Goal: Task Accomplishment & Management: Complete application form

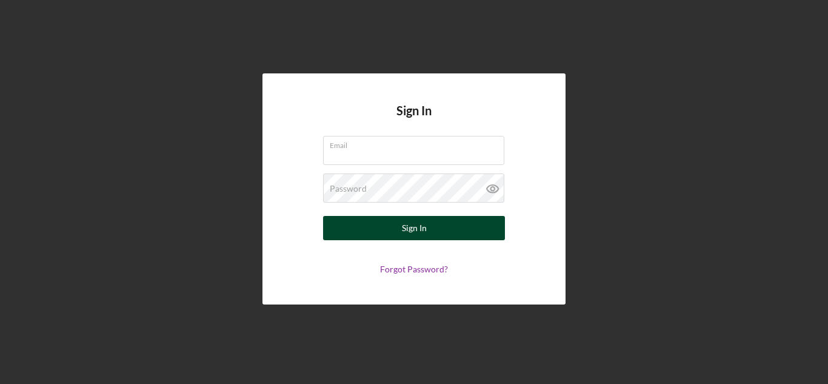
type input "[EMAIL_ADDRESS][DOMAIN_NAME]"
click at [435, 231] on button "Sign In" at bounding box center [414, 228] width 182 height 24
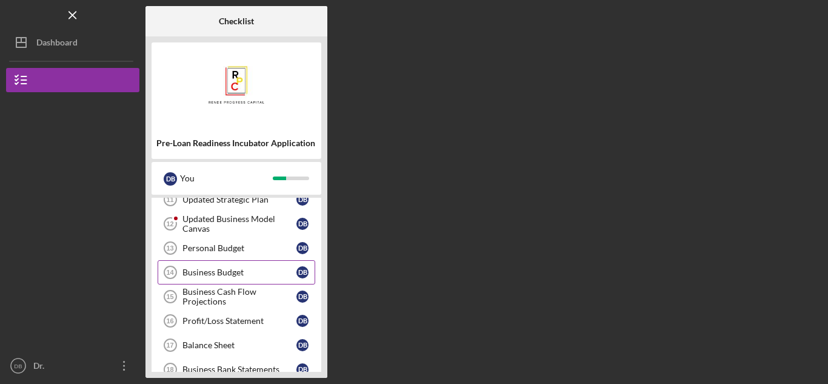
scroll to position [166, 0]
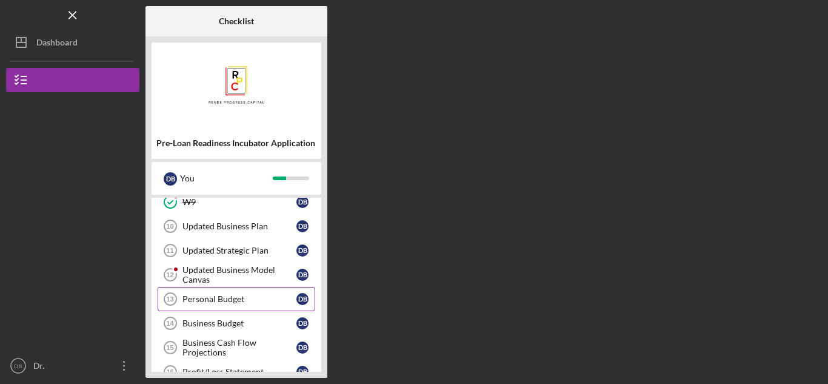
click at [281, 301] on div "Personal Budget" at bounding box center [239, 299] width 114 height 10
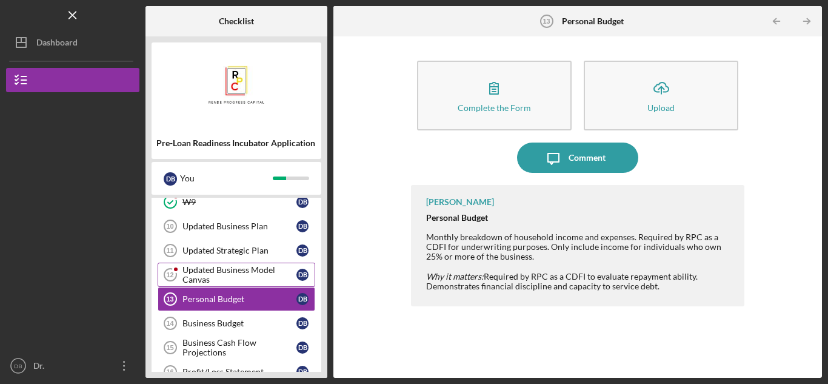
click at [208, 276] on div "Updated Business Model Canvas" at bounding box center [239, 274] width 114 height 19
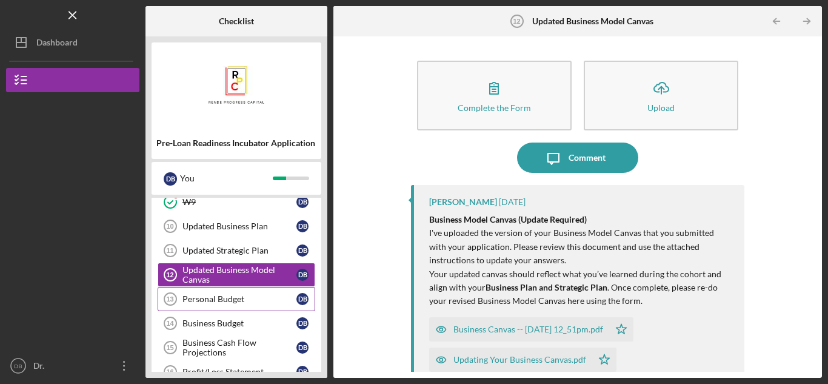
click at [236, 296] on div "Personal Budget" at bounding box center [239, 299] width 114 height 10
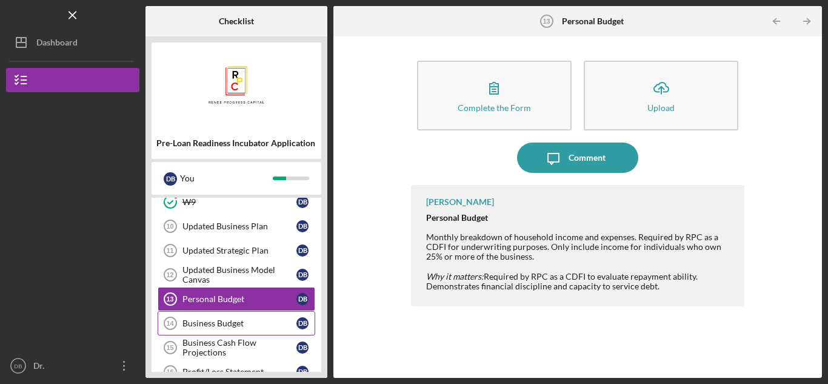
click at [232, 315] on link "Business Budget 14 Business Budget D B" at bounding box center [237, 323] width 158 height 24
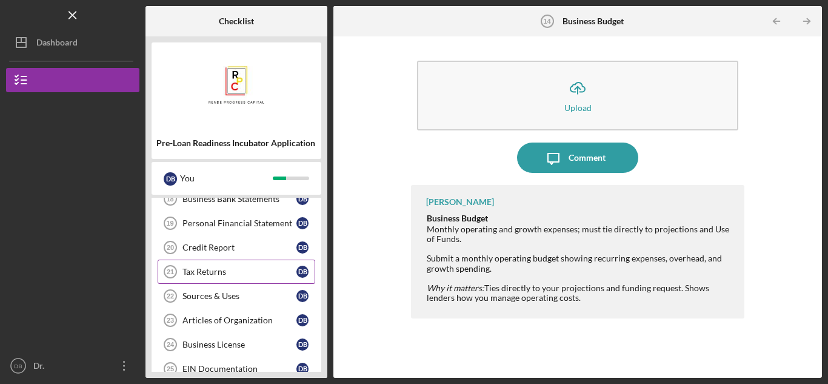
scroll to position [408, 0]
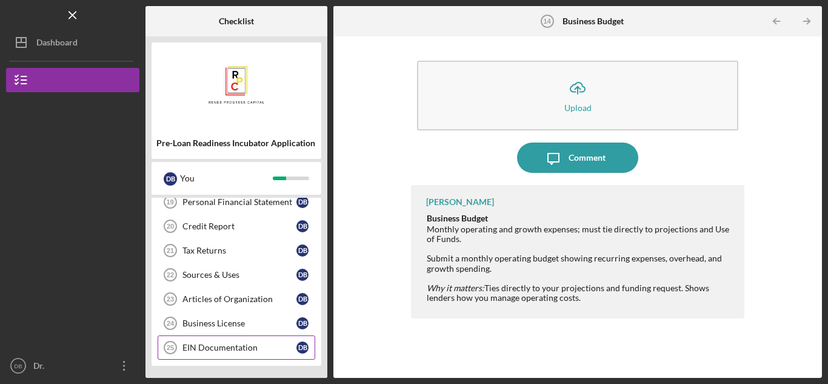
click at [239, 345] on div "EIN Documentation" at bounding box center [239, 347] width 114 height 10
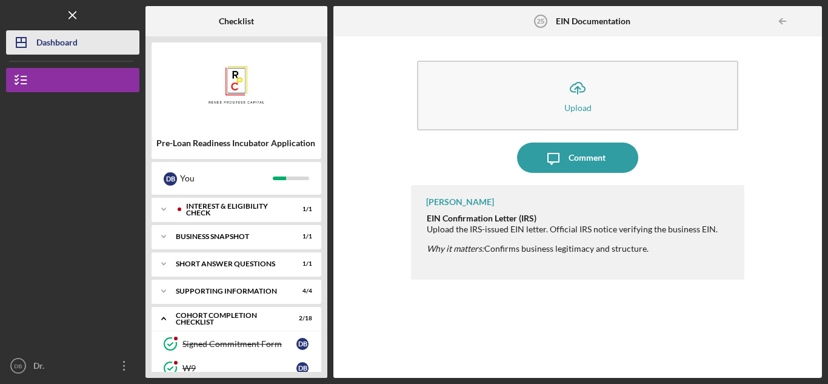
click at [67, 44] on div "Dashboard" at bounding box center [56, 43] width 41 height 27
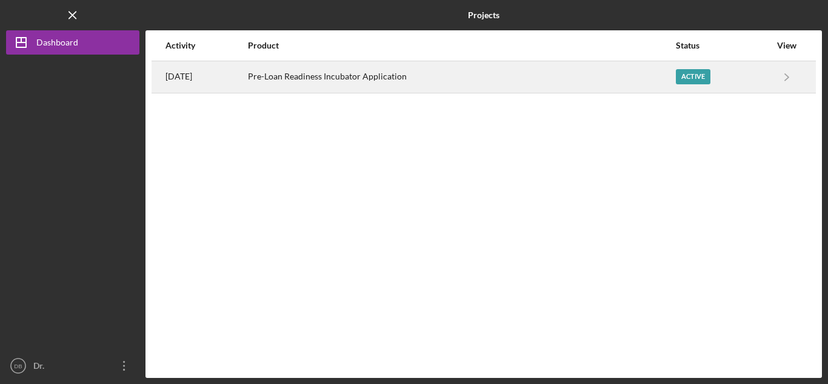
click at [349, 74] on div "Pre-Loan Readiness Incubator Application" at bounding box center [461, 77] width 427 height 30
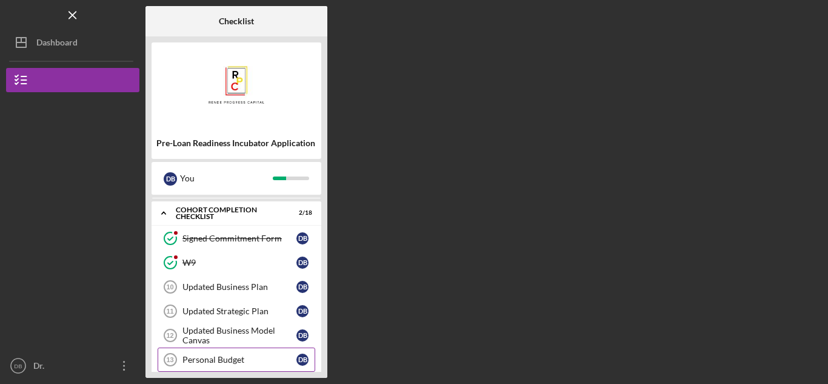
scroll to position [166, 0]
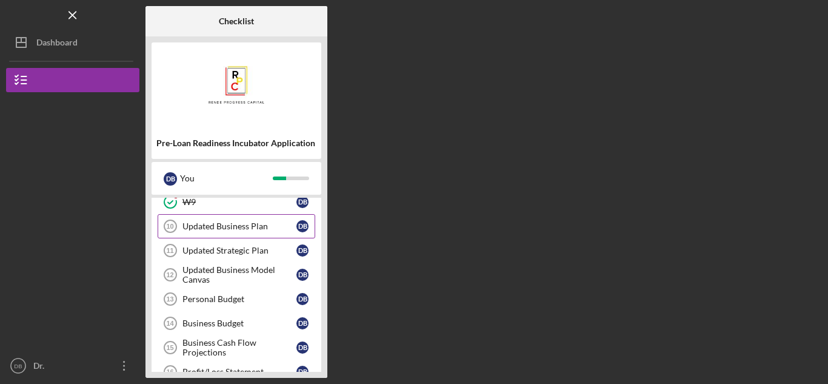
click at [260, 223] on div "Updated Business Plan" at bounding box center [239, 226] width 114 height 10
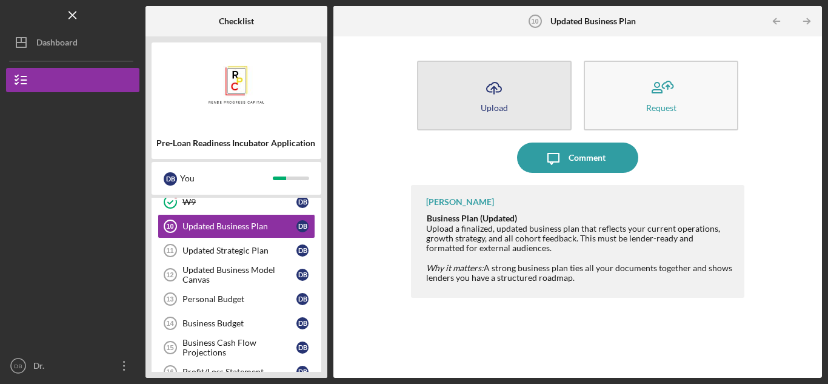
click at [506, 104] on div "Upload" at bounding box center [494, 107] width 27 height 9
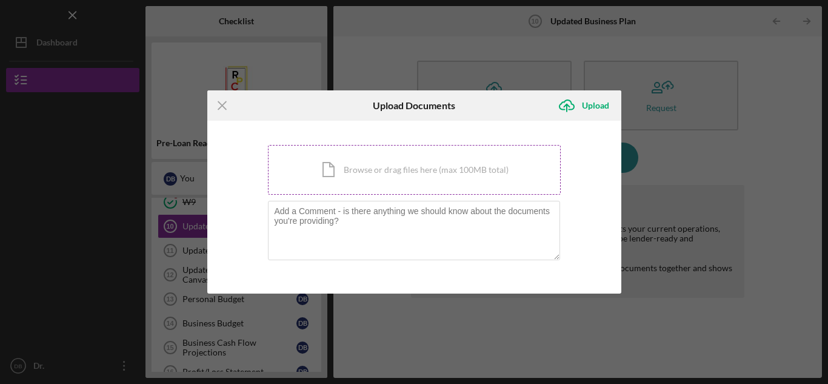
click at [373, 181] on div "Icon/Document Browse or drag files here (max 100MB total) Tap to choose files o…" at bounding box center [414, 170] width 293 height 50
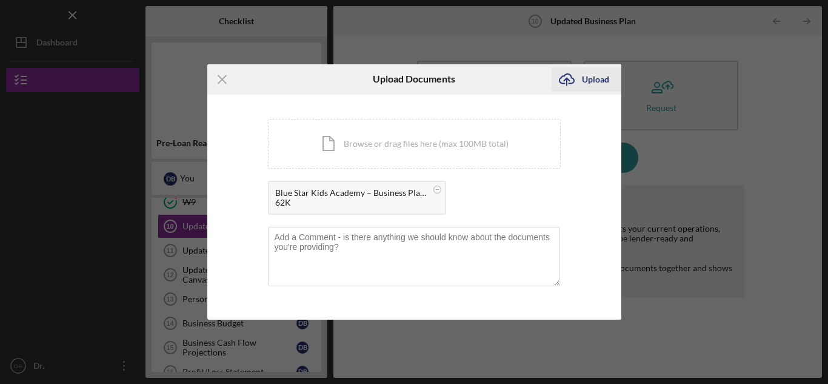
click at [590, 79] on div "Upload" at bounding box center [595, 79] width 27 height 24
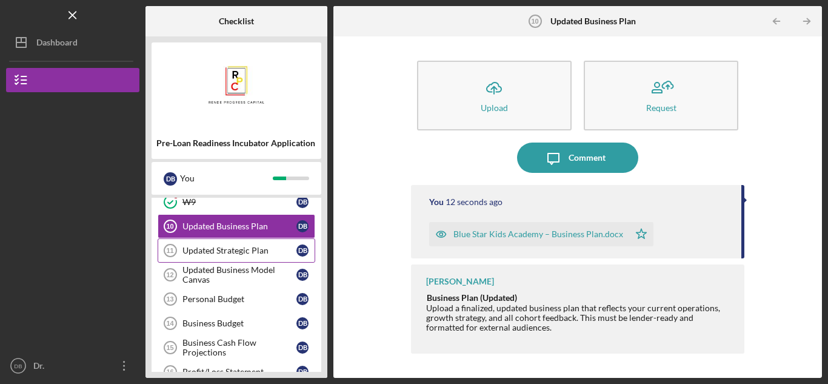
click at [248, 252] on div "Updated Strategic Plan" at bounding box center [239, 250] width 114 height 10
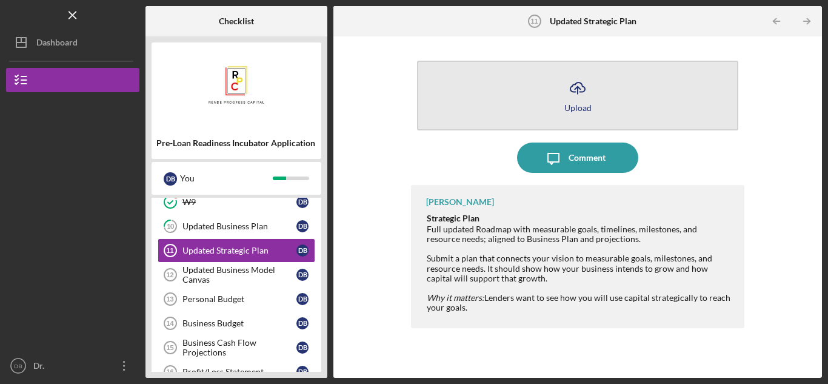
click at [580, 99] on icon "Icon/Upload" at bounding box center [577, 88] width 30 height 30
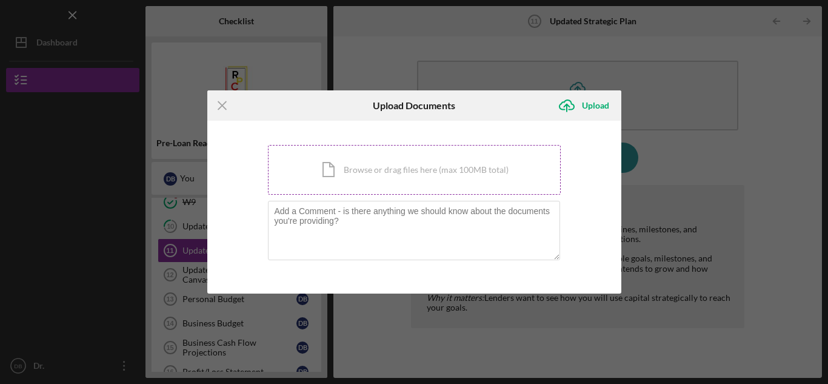
click at [415, 163] on div "Icon/Document Browse or drag files here (max 100MB total) Tap to choose files o…" at bounding box center [414, 170] width 293 height 50
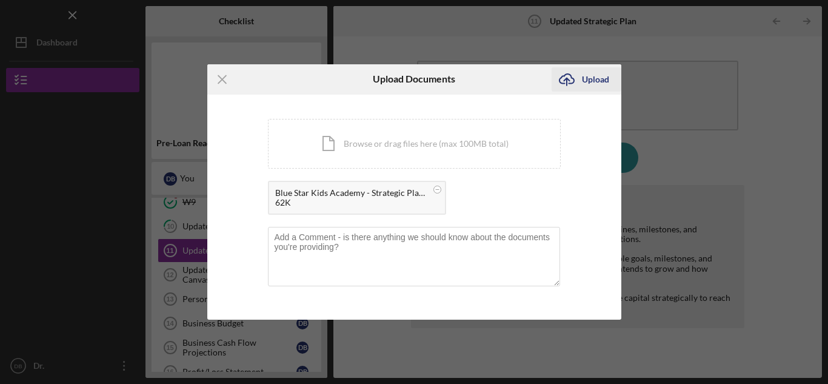
click at [575, 85] on icon "Icon/Upload" at bounding box center [566, 79] width 30 height 30
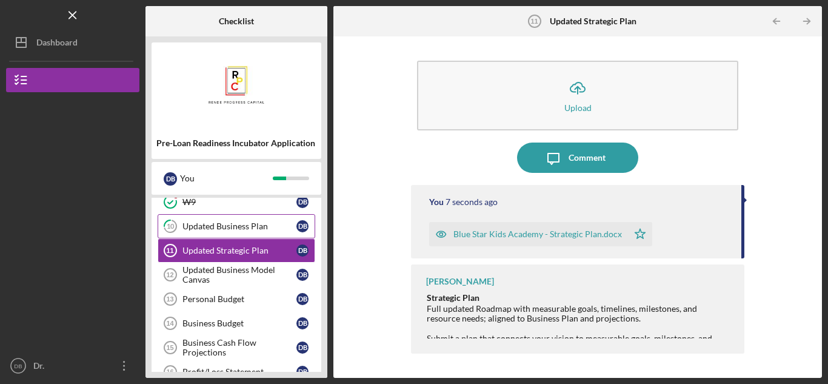
click at [248, 230] on div "Updated Business Plan" at bounding box center [239, 226] width 114 height 10
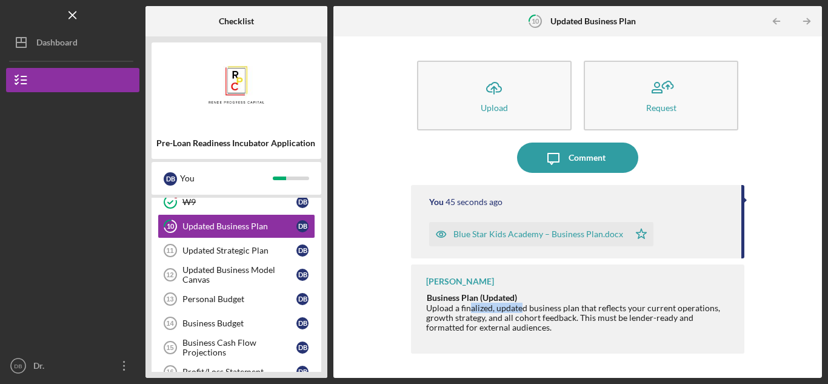
drag, startPoint x: 465, startPoint y: 310, endPoint x: 516, endPoint y: 312, distance: 51.0
click at [516, 312] on div "Business Plan (Updated) Upload a finalized, updated business plan that reflects…" at bounding box center [579, 312] width 306 height 40
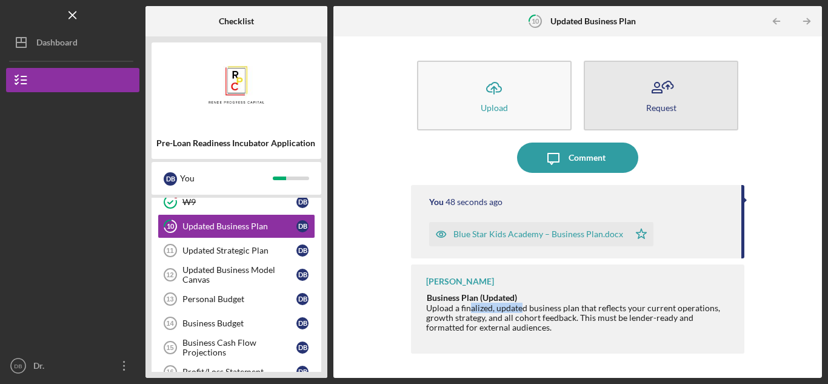
click at [659, 90] on icon "button" at bounding box center [661, 88] width 30 height 30
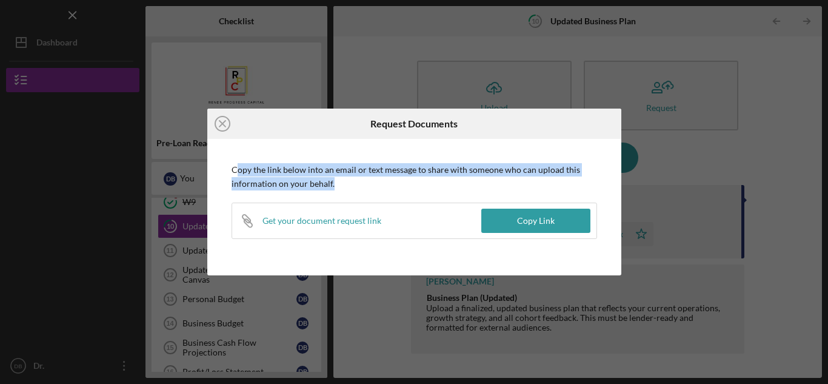
drag, startPoint x: 236, startPoint y: 170, endPoint x: 573, endPoint y: 182, distance: 337.2
click at [573, 182] on p "Copy the link below into an email or text message to share with someone who can…" at bounding box center [414, 176] width 365 height 27
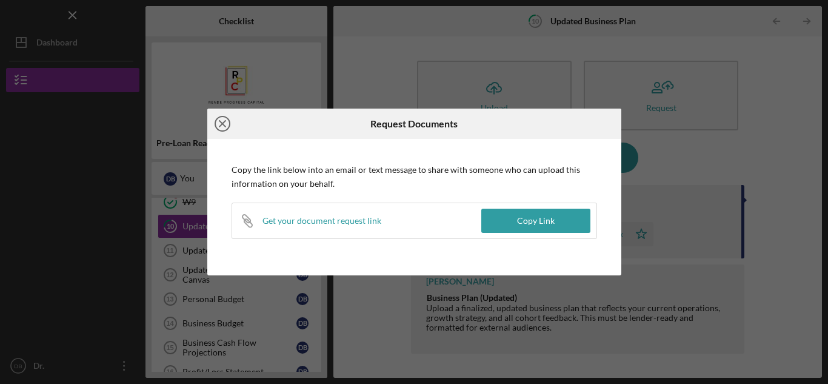
click at [224, 125] on line at bounding box center [222, 124] width 6 height 6
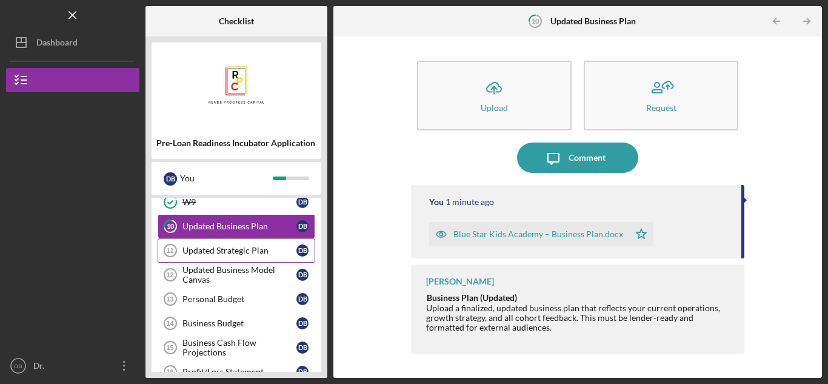
click at [224, 252] on div "Updated Strategic Plan" at bounding box center [239, 250] width 114 height 10
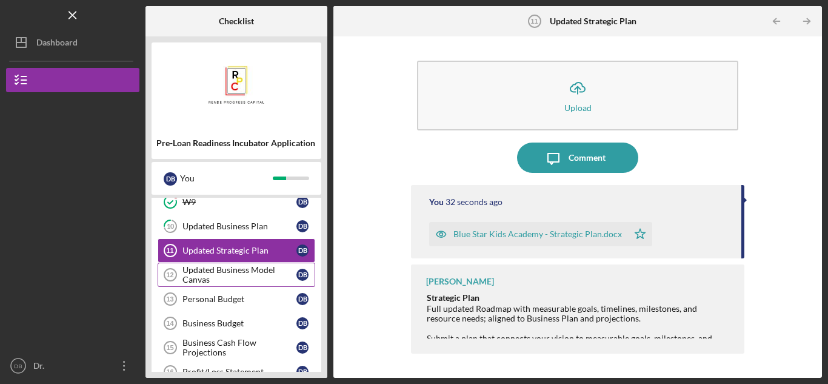
click at [234, 271] on div "Updated Business Model Canvas" at bounding box center [239, 274] width 114 height 19
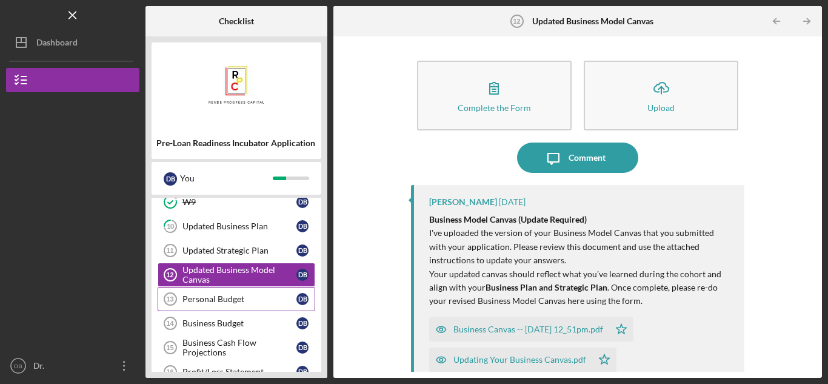
click at [221, 300] on div "Personal Budget" at bounding box center [239, 299] width 114 height 10
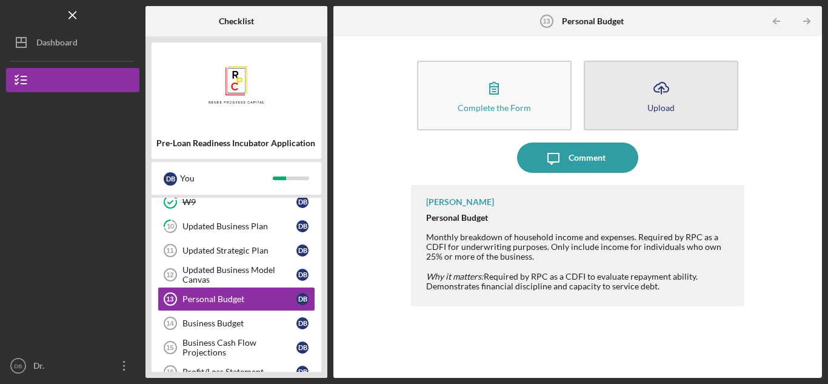
click at [670, 96] on icon "Icon/Upload" at bounding box center [661, 88] width 30 height 30
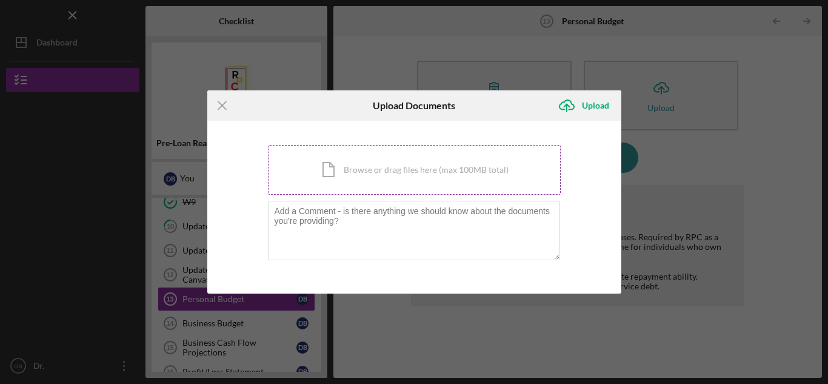
click at [382, 172] on div "Icon/Document Browse or drag files here (max 100MB total) Tap to choose files o…" at bounding box center [414, 170] width 293 height 50
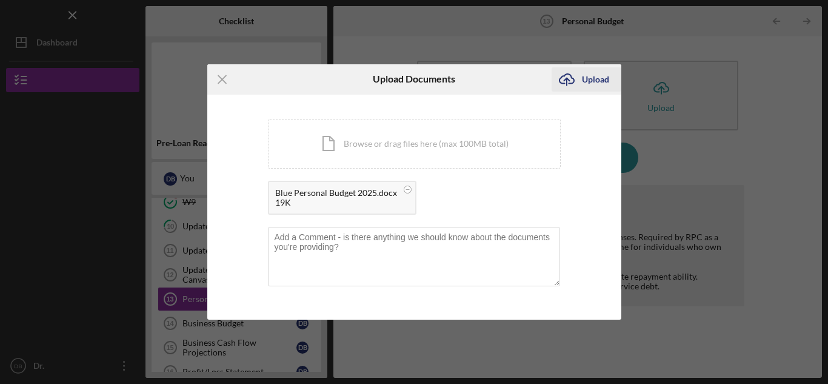
click at [582, 72] on div "Upload" at bounding box center [595, 79] width 27 height 24
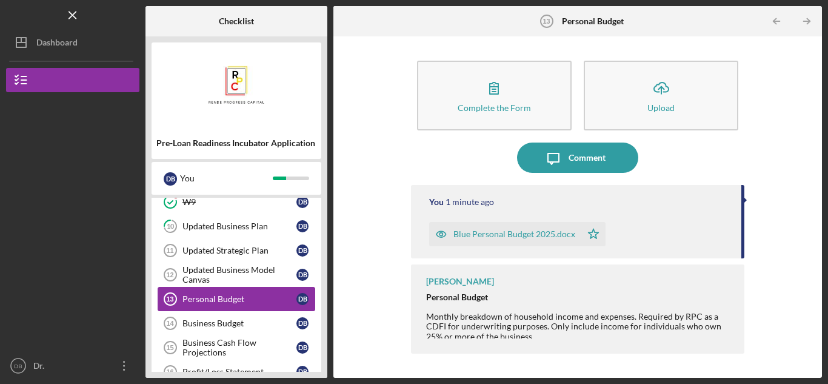
scroll to position [227, 0]
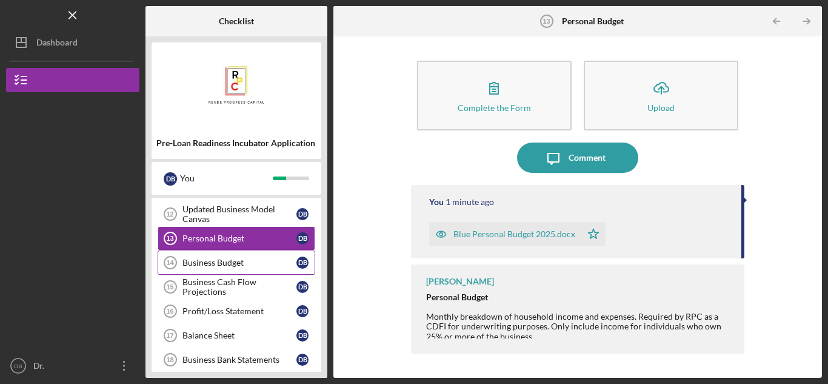
click at [240, 259] on div "Business Budget" at bounding box center [239, 263] width 114 height 10
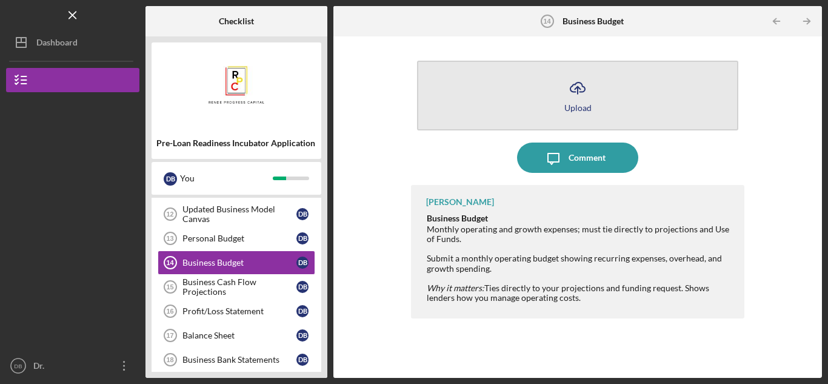
click at [586, 105] on div "Upload" at bounding box center [577, 107] width 27 height 9
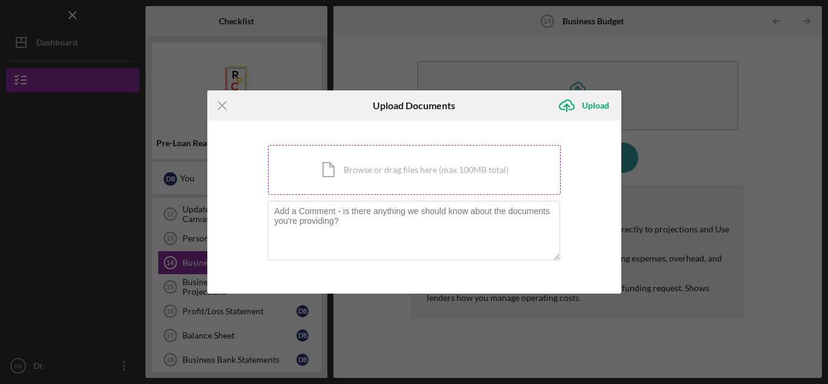
click at [398, 167] on div "Icon/Document Browse or drag files here (max 100MB total) Tap to choose files o…" at bounding box center [414, 170] width 293 height 50
click at [372, 176] on div "Icon/Document Browse or drag files here (max 100MB total) Tap to choose files o…" at bounding box center [414, 170] width 293 height 50
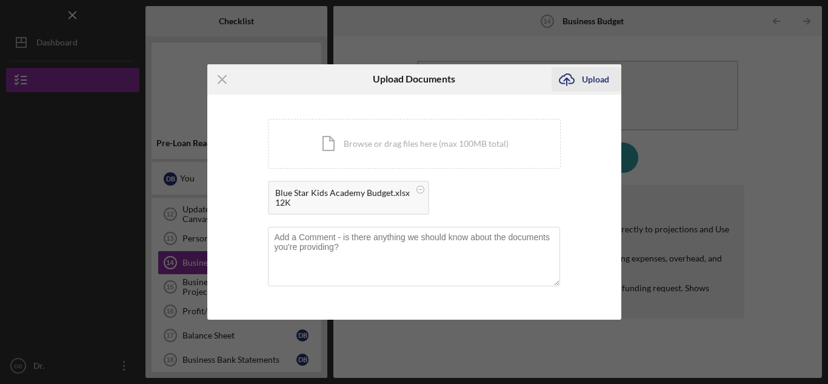
click at [578, 81] on icon "Icon/Upload" at bounding box center [566, 79] width 30 height 30
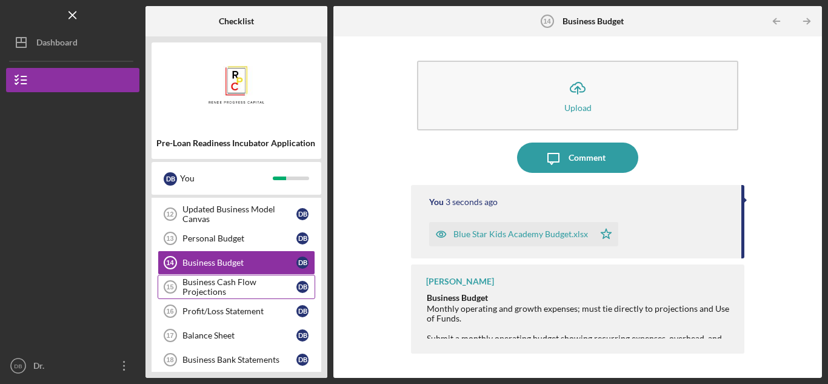
click at [237, 281] on div "Business Cash Flow Projections" at bounding box center [239, 286] width 114 height 19
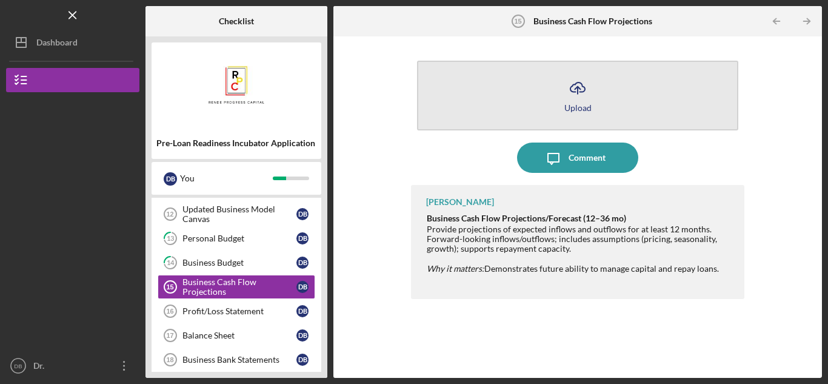
click at [579, 98] on icon "Icon/Upload" at bounding box center [577, 88] width 30 height 30
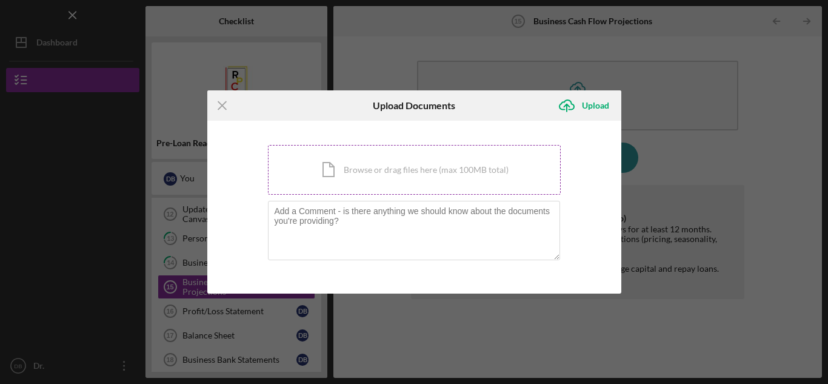
click at [399, 173] on div "Icon/Document Browse or drag files here (max 100MB total) Tap to choose files o…" at bounding box center [414, 170] width 293 height 50
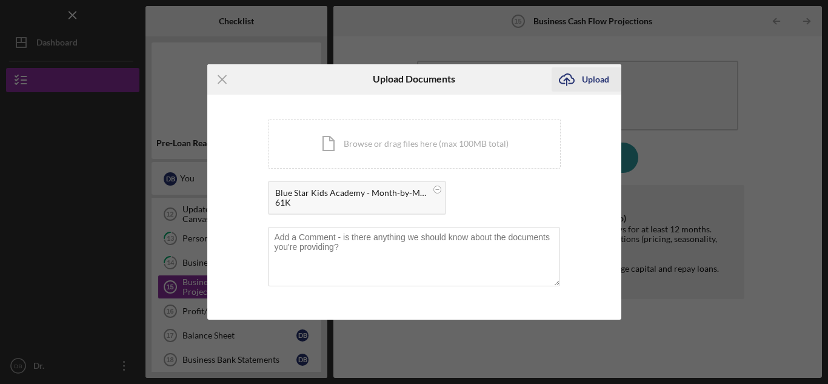
click at [584, 81] on div "Upload" at bounding box center [595, 79] width 27 height 24
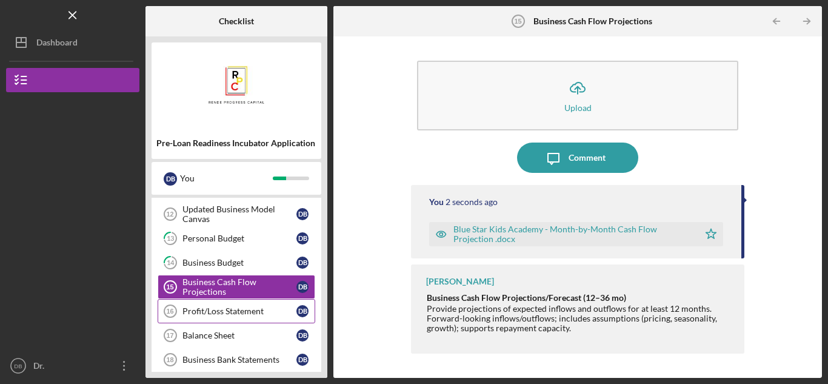
click at [243, 311] on div "Profit/Loss Statement" at bounding box center [239, 311] width 114 height 10
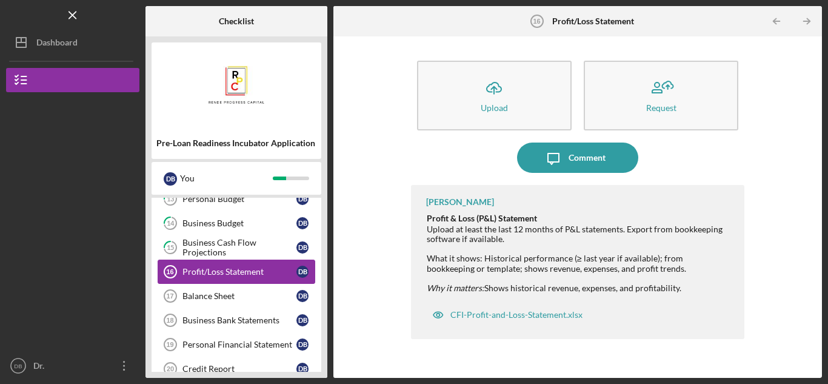
scroll to position [287, 0]
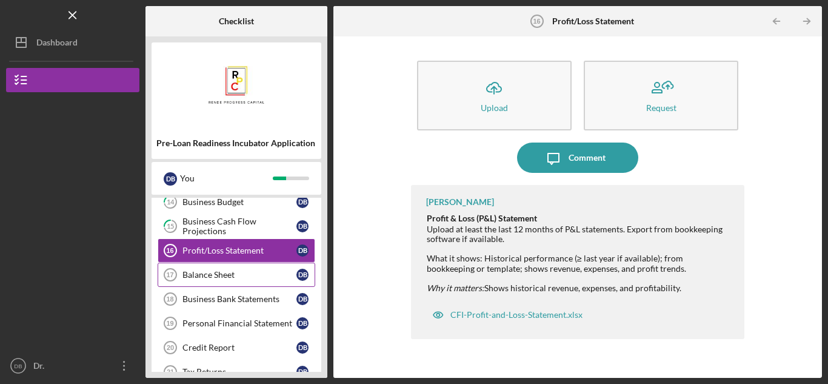
click at [216, 275] on div "Balance Sheet" at bounding box center [239, 275] width 114 height 10
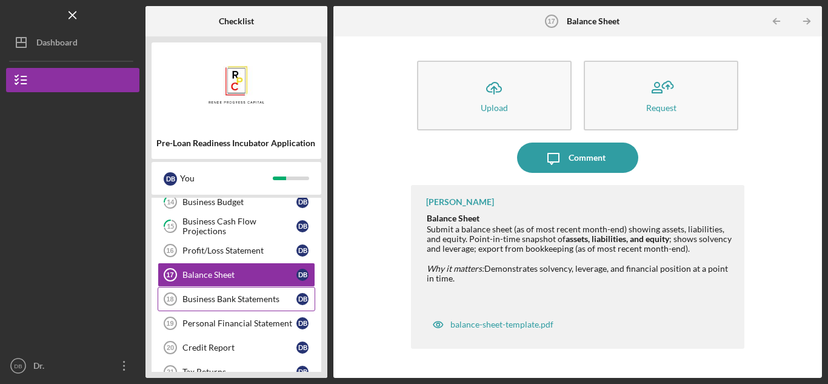
click at [221, 305] on link "Business Bank Statements 18 Business Bank Statements D B" at bounding box center [237, 299] width 158 height 24
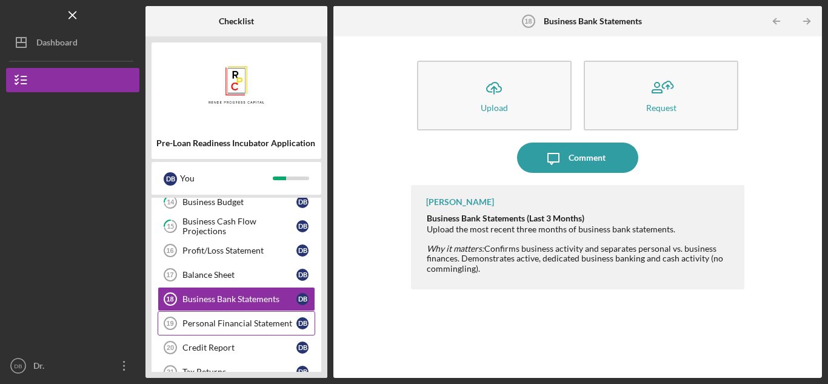
click at [230, 322] on div "Personal Financial Statement" at bounding box center [239, 323] width 114 height 10
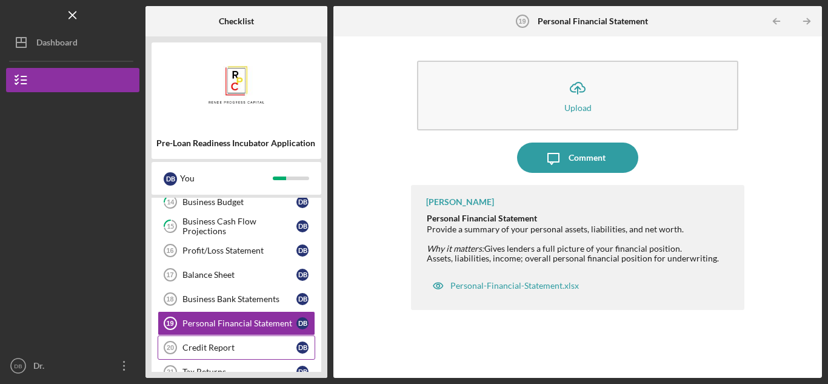
click at [221, 345] on div "Credit Report" at bounding box center [239, 347] width 114 height 10
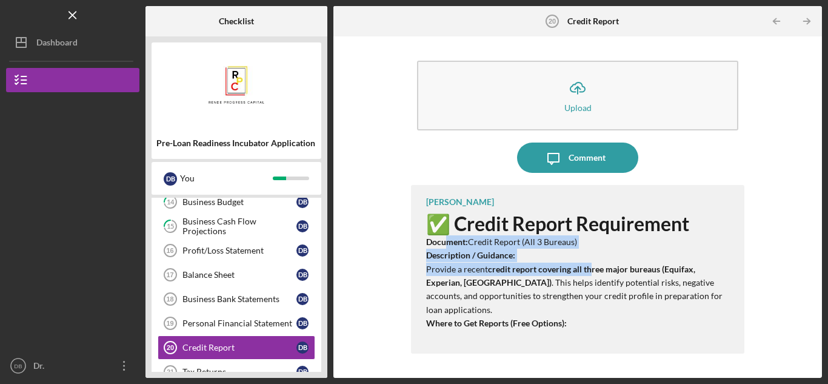
drag, startPoint x: 448, startPoint y: 246, endPoint x: 593, endPoint y: 273, distance: 146.8
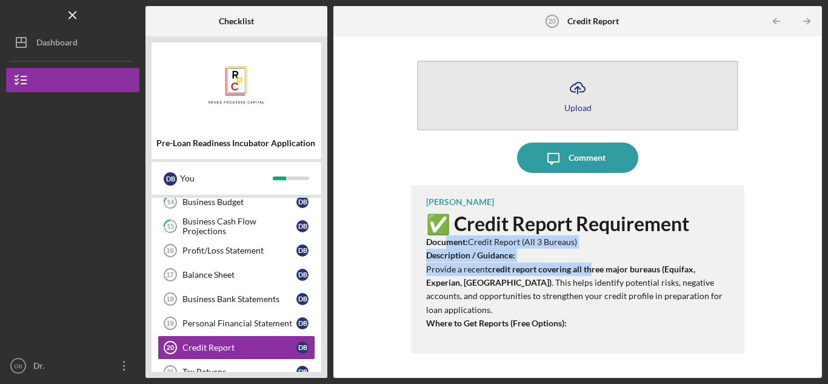
click at [581, 103] on div "Upload" at bounding box center [577, 107] width 27 height 9
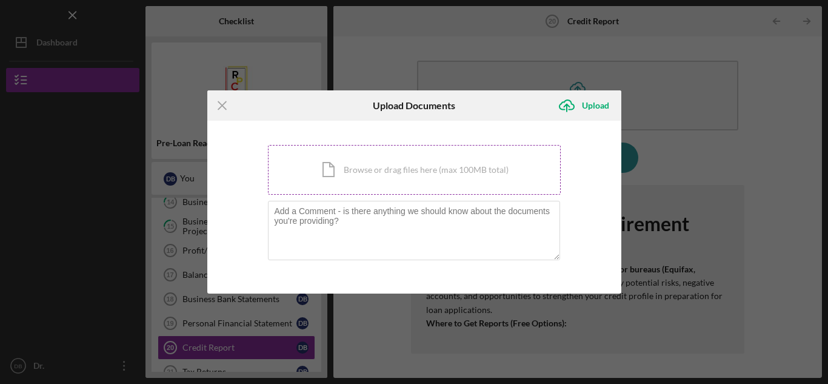
click at [376, 176] on div "Icon/Document Browse or drag files here (max 100MB total) Tap to choose files o…" at bounding box center [414, 170] width 293 height 50
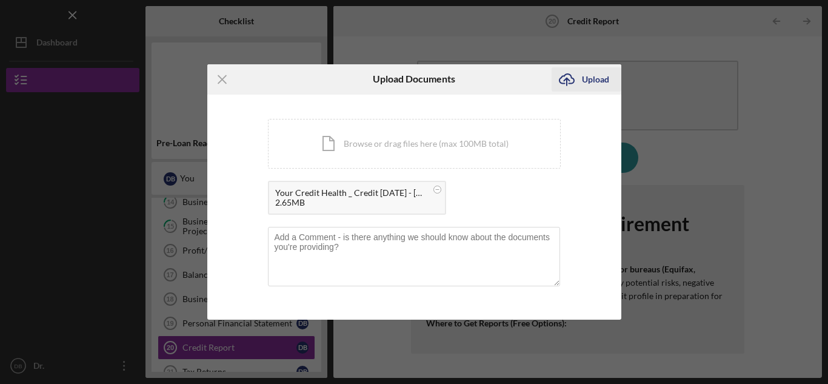
click at [600, 79] on div "Upload" at bounding box center [595, 79] width 27 height 24
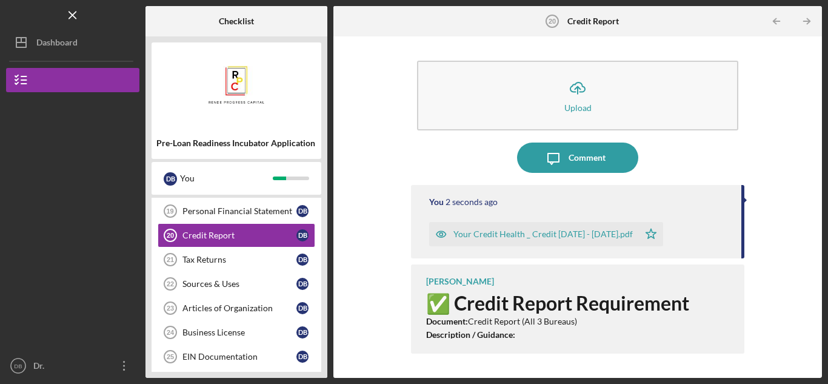
scroll to position [408, 0]
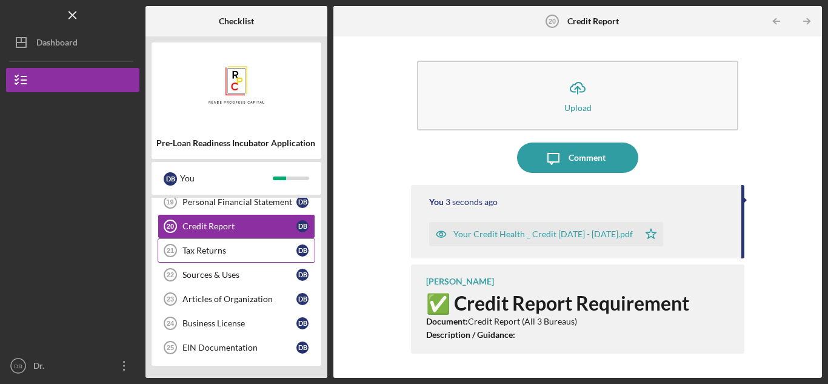
click at [226, 250] on div "Tax Returns" at bounding box center [239, 250] width 114 height 10
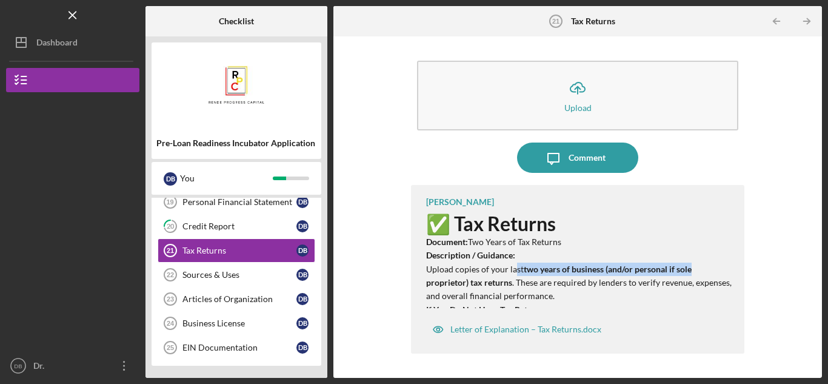
drag, startPoint x: 515, startPoint y: 268, endPoint x: 701, endPoint y: 268, distance: 186.1
click at [701, 268] on p "Description / Guidance: Upload copies of your last two years of business (and/o…" at bounding box center [579, 275] width 306 height 55
click at [567, 328] on div "Letter of Explanation – Tax Returns.docx" at bounding box center [525, 329] width 151 height 10
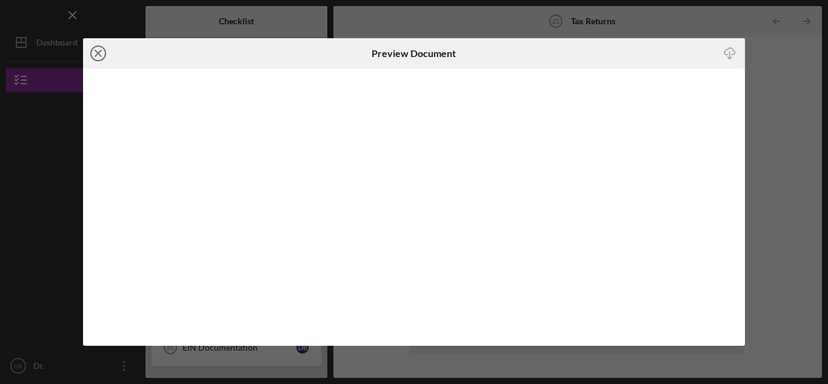
click at [92, 52] on icon "Icon/Close" at bounding box center [98, 53] width 30 height 30
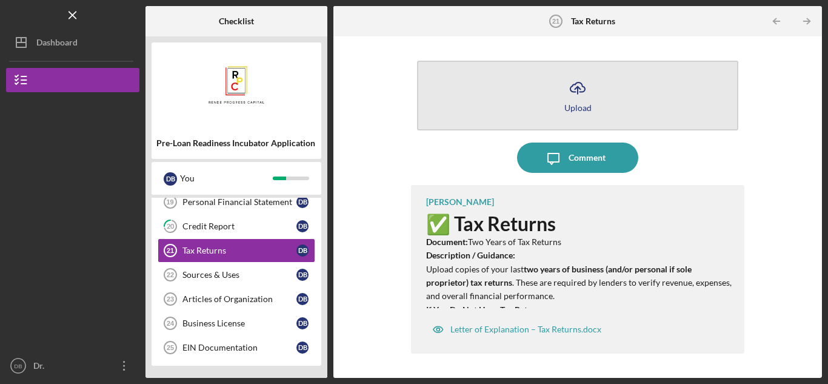
click at [570, 101] on icon "Icon/Upload" at bounding box center [577, 88] width 30 height 30
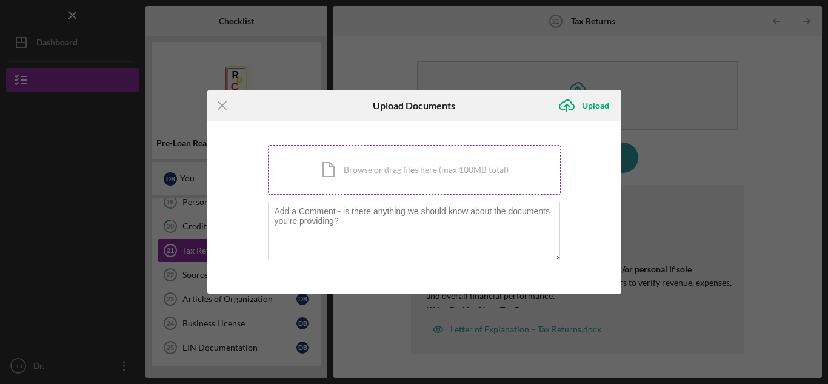
click at [403, 168] on div "Icon/Document Browse or drag files here (max 100MB total) Tap to choose files o…" at bounding box center [414, 170] width 293 height 50
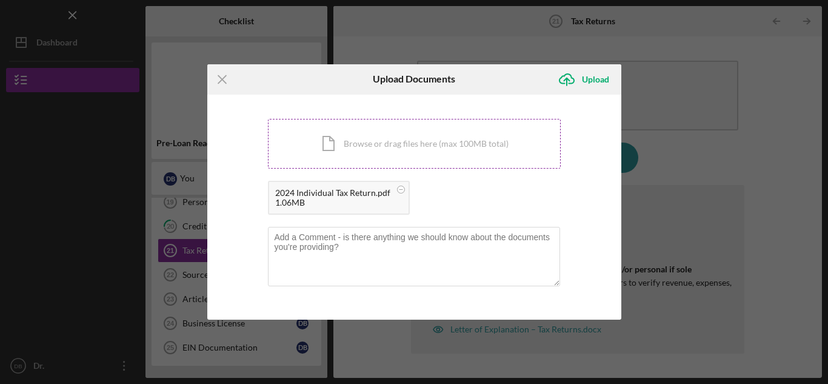
click at [473, 142] on div "Icon/Document Browse or drag files here (max 100MB total) Tap to choose files o…" at bounding box center [414, 144] width 293 height 50
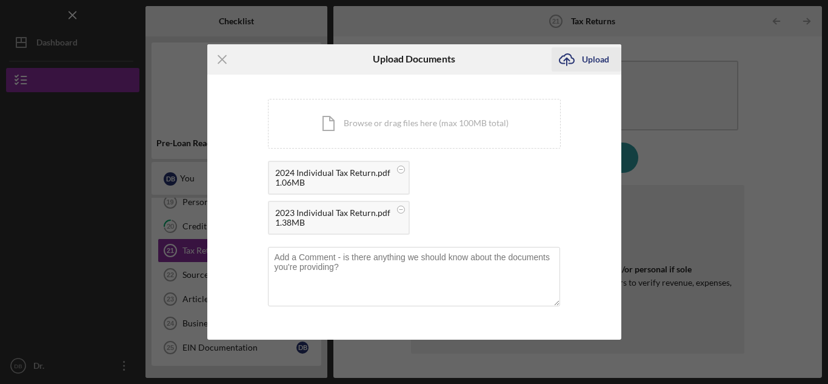
click at [591, 57] on div "Upload" at bounding box center [595, 59] width 27 height 24
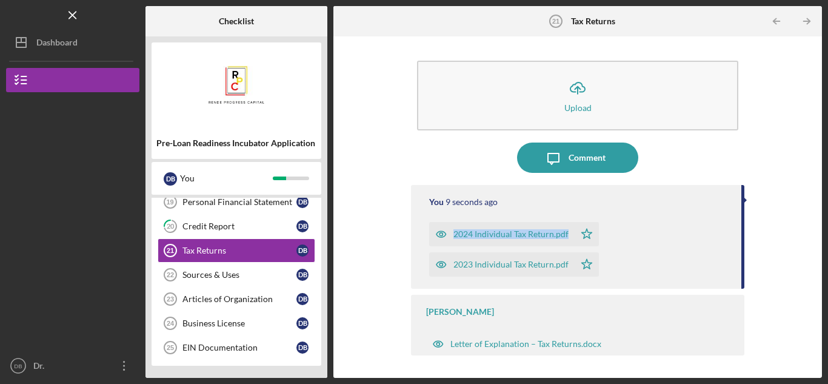
drag, startPoint x: 638, startPoint y: 213, endPoint x: 522, endPoint y: 209, distance: 115.8
click at [559, 185] on div "You 9 seconds ago 2024 Individual Tax Return.pdf Icon/Star 2023 Individual Tax …" at bounding box center [577, 237] width 333 height 104
click at [244, 278] on div "Sources & Uses" at bounding box center [239, 275] width 114 height 10
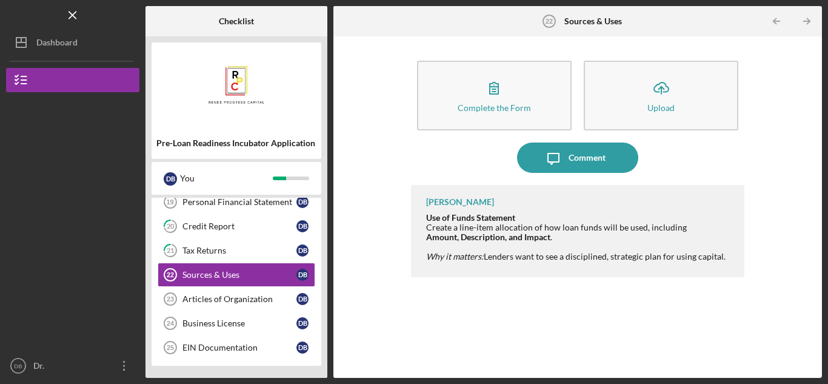
click at [438, 260] on em "Why it matters:" at bounding box center [455, 256] width 58 height 10
drag, startPoint x: 428, startPoint y: 222, endPoint x: 510, endPoint y: 228, distance: 82.1
click at [510, 228] on div "Use of Funds Statement Create a line-item allocation of how loan funds will be …" at bounding box center [575, 222] width 299 height 19
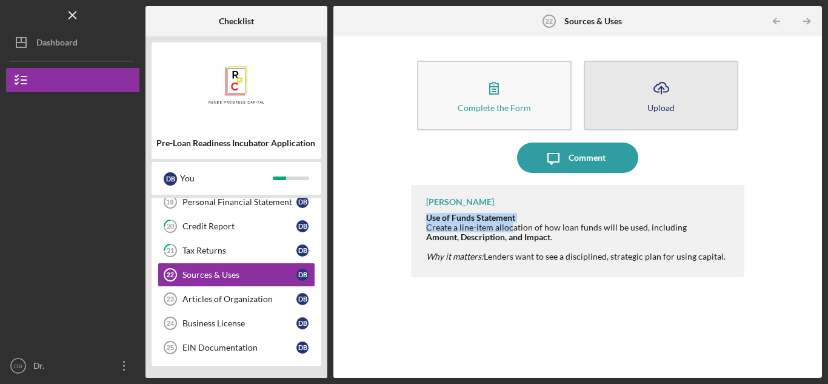
click at [666, 93] on icon "Icon/Upload" at bounding box center [661, 88] width 30 height 30
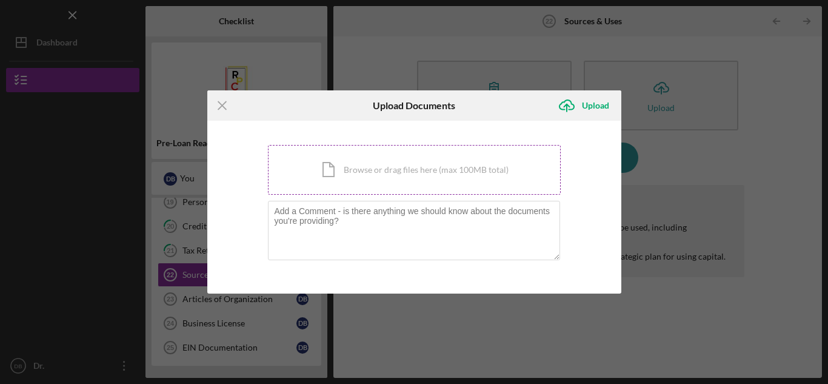
click at [383, 175] on div "Icon/Document Browse or drag files here (max 100MB total) Tap to choose files o…" at bounding box center [414, 170] width 293 height 50
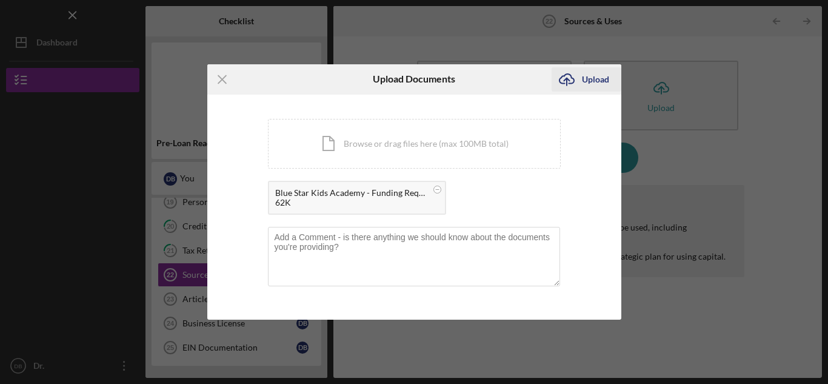
click at [576, 79] on icon "Icon/Upload" at bounding box center [566, 79] width 30 height 30
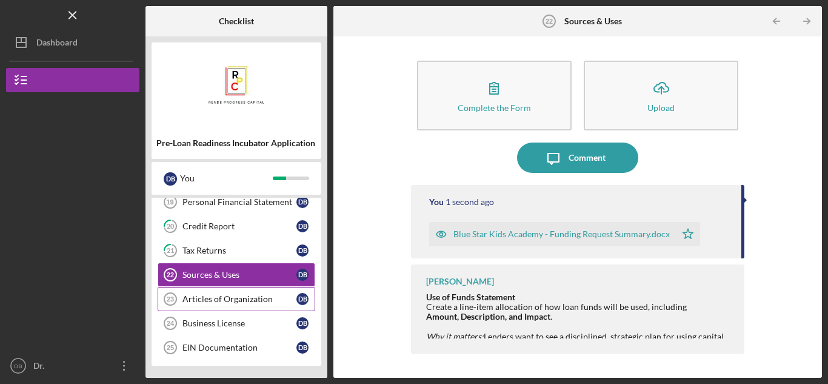
click at [235, 300] on div "Articles of Organization" at bounding box center [239, 299] width 114 height 10
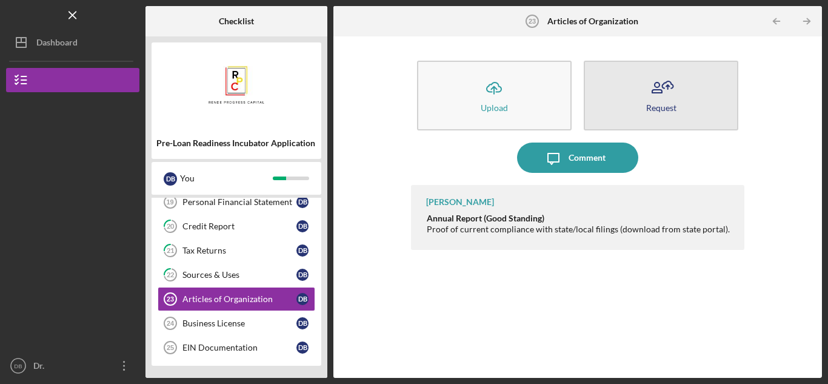
click at [663, 80] on icon "button" at bounding box center [661, 88] width 30 height 30
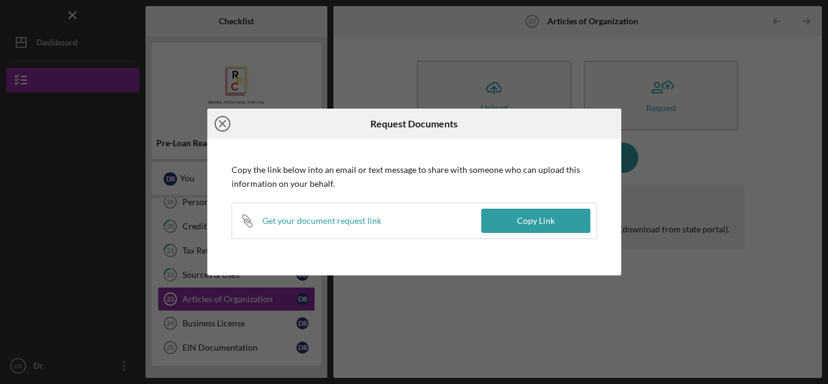
click at [222, 122] on icon "Icon/Close" at bounding box center [222, 123] width 30 height 30
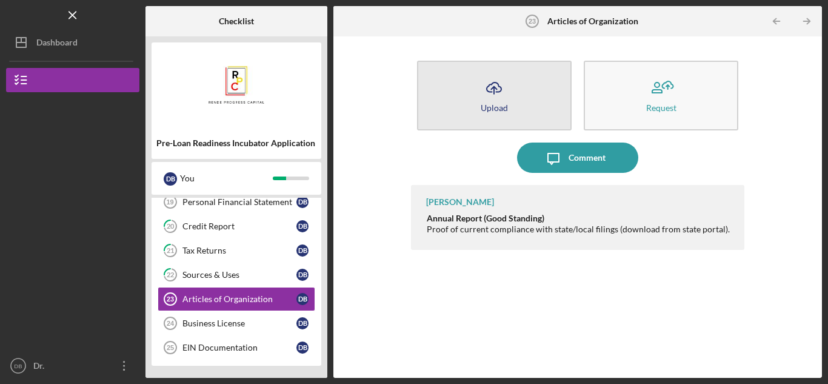
click at [482, 85] on icon "Icon/Upload" at bounding box center [494, 88] width 30 height 30
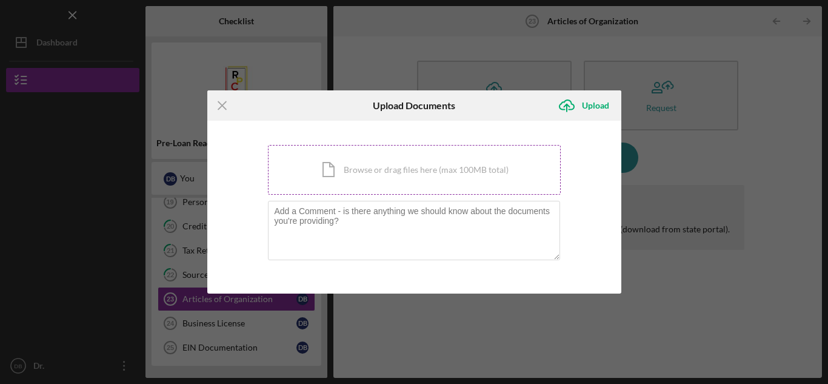
click at [344, 166] on div "Icon/Document Browse or drag files here (max 100MB total) Tap to choose files o…" at bounding box center [414, 170] width 293 height 50
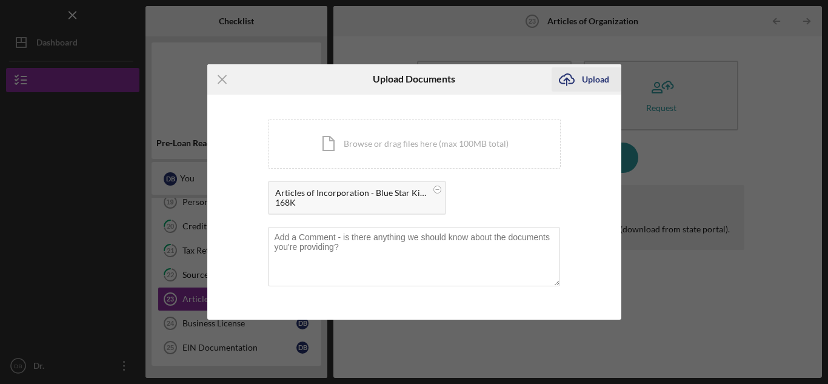
click at [607, 81] on div "Upload" at bounding box center [595, 79] width 27 height 24
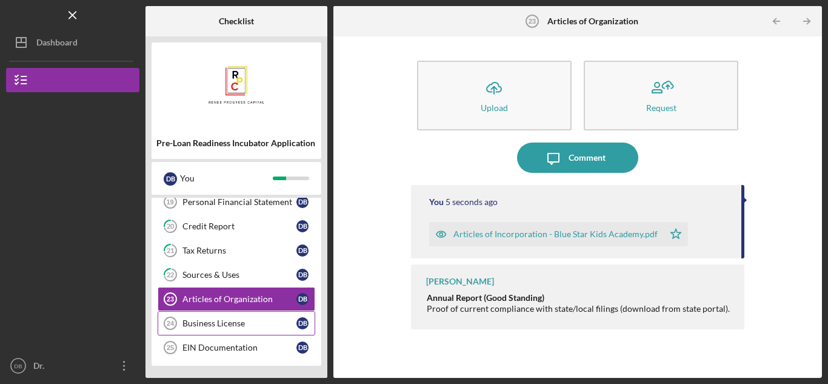
click at [245, 322] on div "Business License" at bounding box center [239, 323] width 114 height 10
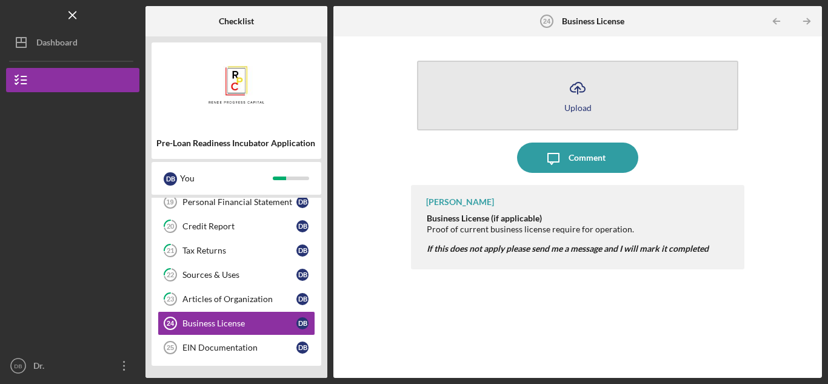
click at [567, 95] on icon "Icon/Upload" at bounding box center [577, 88] width 30 height 30
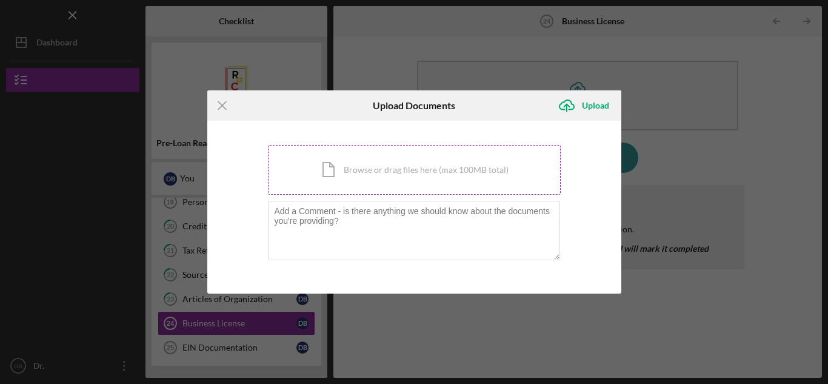
click at [409, 169] on div "Icon/Document Browse or drag files here (max 100MB total) Tap to choose files o…" at bounding box center [414, 170] width 293 height 50
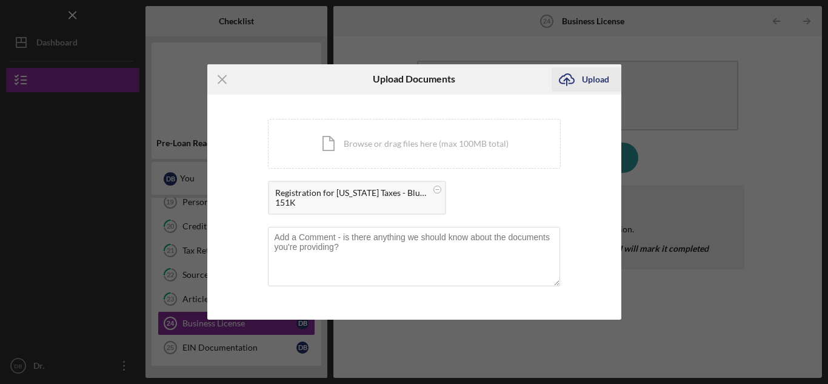
click at [588, 83] on div "Upload" at bounding box center [595, 79] width 27 height 24
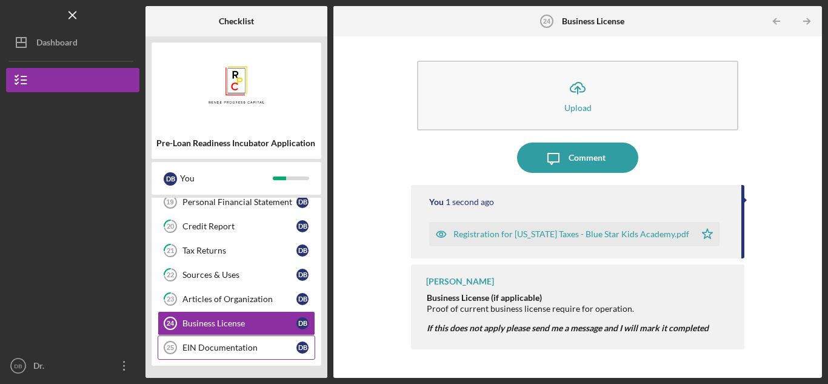
click at [256, 347] on div "EIN Documentation" at bounding box center [239, 347] width 114 height 10
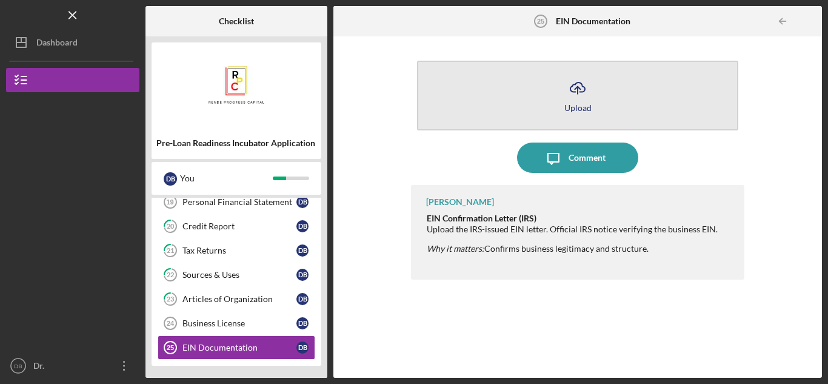
click at [583, 96] on icon "Icon/Upload" at bounding box center [577, 88] width 30 height 30
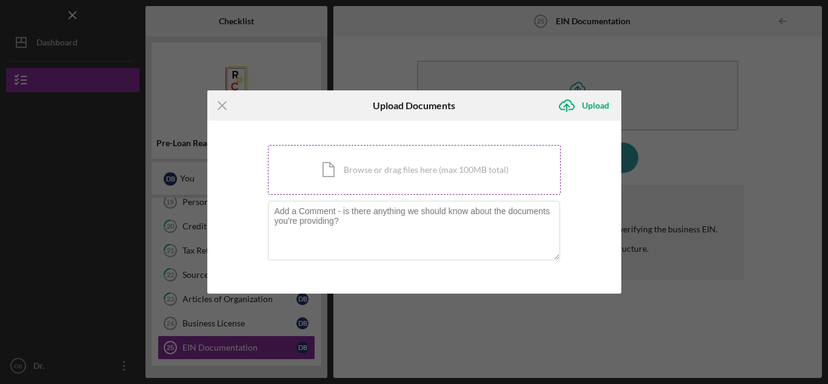
click at [376, 169] on div "Icon/Document Browse or drag files here (max 100MB total) Tap to choose files o…" at bounding box center [414, 170] width 293 height 50
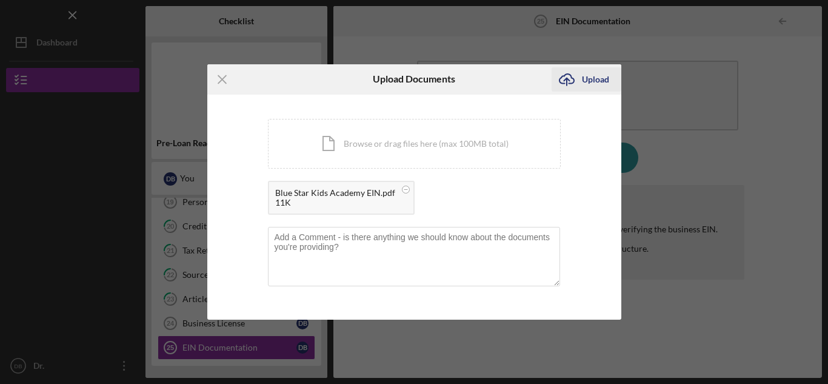
click at [579, 81] on icon "Icon/Upload" at bounding box center [566, 79] width 30 height 30
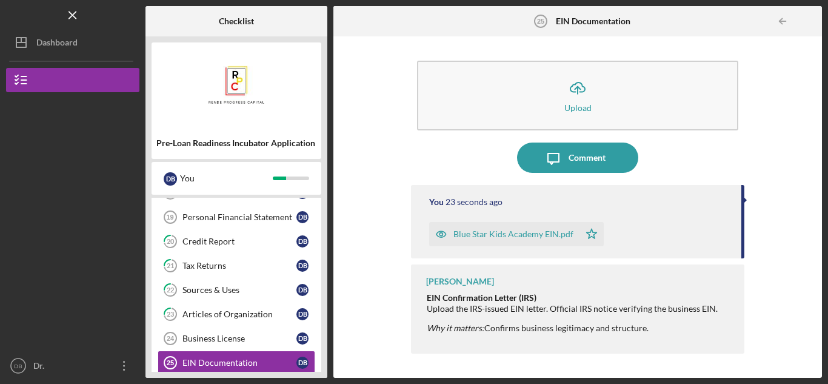
scroll to position [408, 0]
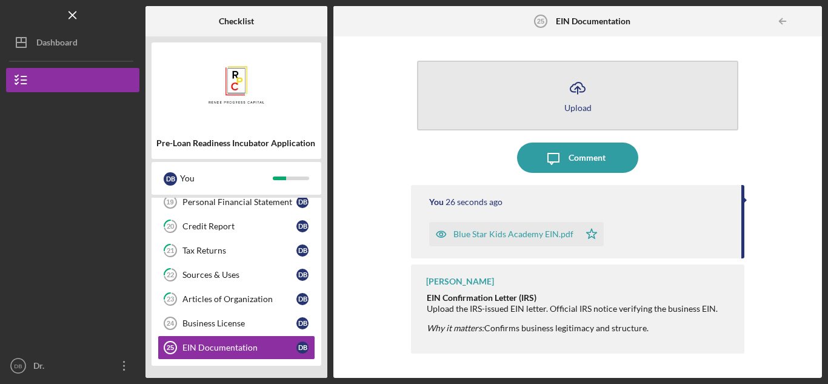
click at [573, 98] on icon "Icon/Upload" at bounding box center [577, 88] width 30 height 30
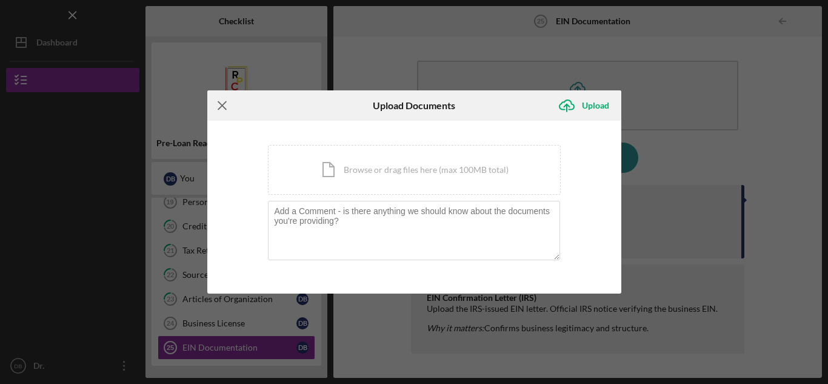
click at [216, 113] on icon "Icon/Menu Close" at bounding box center [222, 105] width 30 height 30
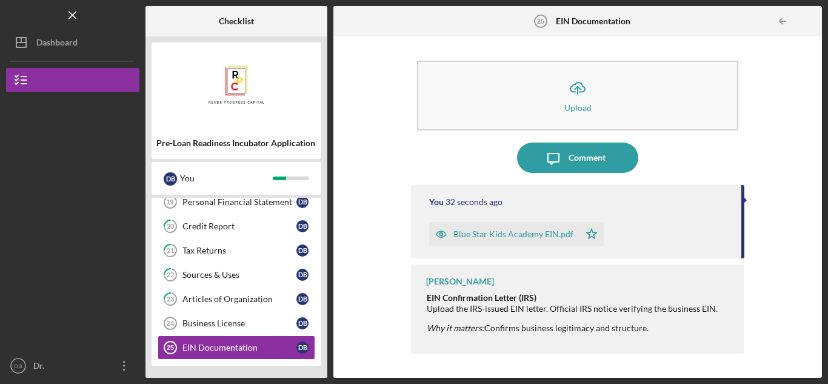
click at [504, 239] on div "Blue Star Kids Academy EIN.pdf" at bounding box center [513, 234] width 120 height 10
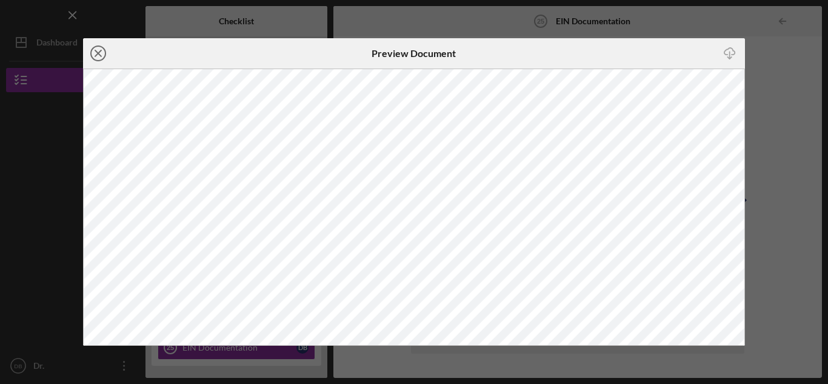
click at [95, 53] on icon "Icon/Close" at bounding box center [98, 53] width 30 height 30
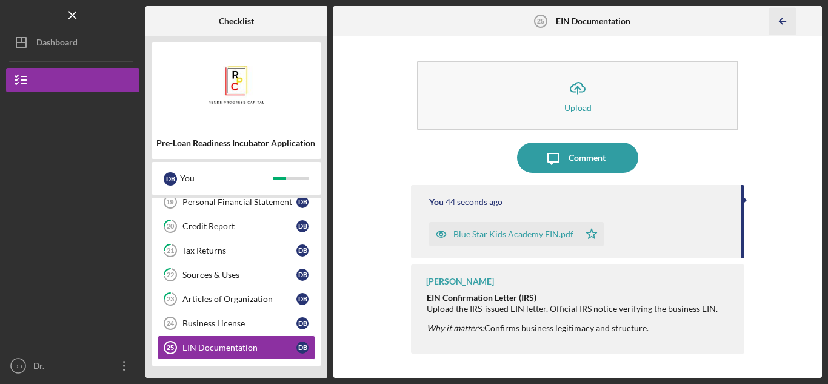
click at [787, 21] on icon "Icon/Table Pagination Arrow" at bounding box center [782, 21] width 27 height 27
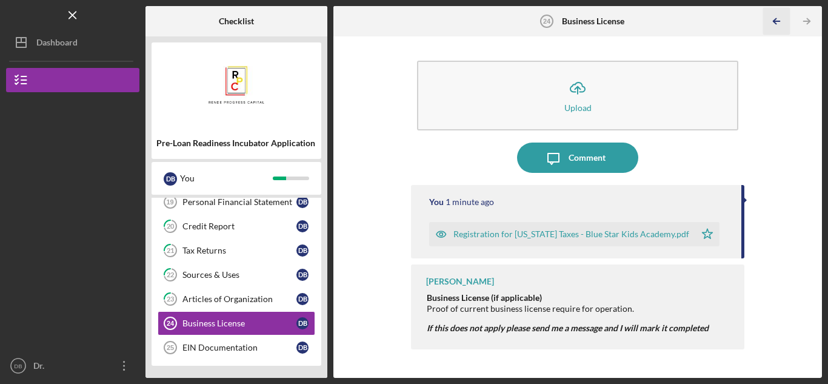
click at [787, 21] on icon "Icon/Table Pagination Arrow" at bounding box center [776, 21] width 27 height 27
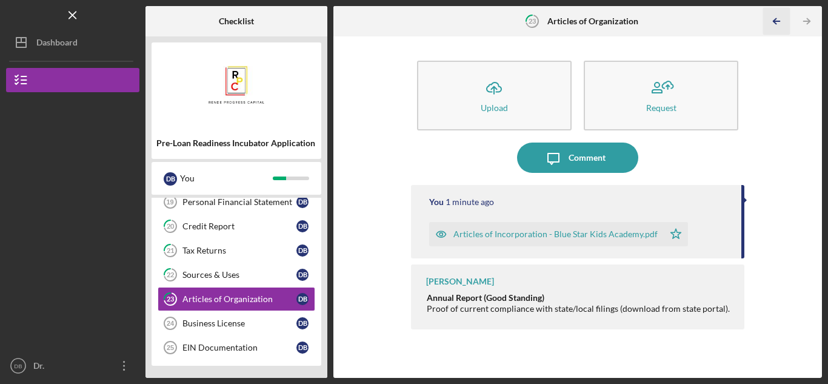
click at [787, 21] on icon "Icon/Table Pagination Arrow" at bounding box center [776, 21] width 27 height 27
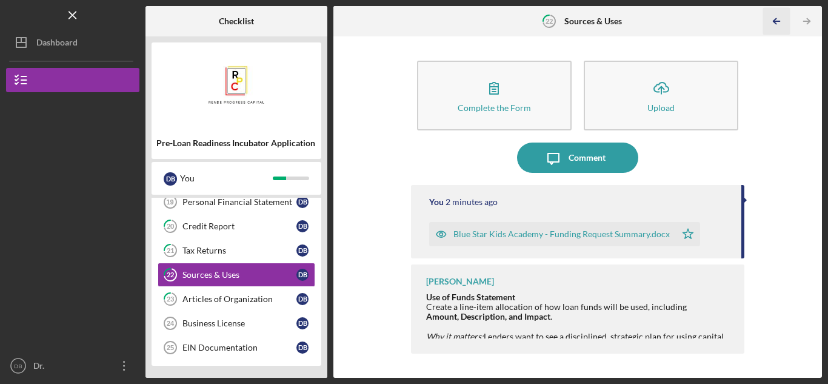
click at [787, 21] on icon "Icon/Table Pagination Arrow" at bounding box center [776, 21] width 27 height 27
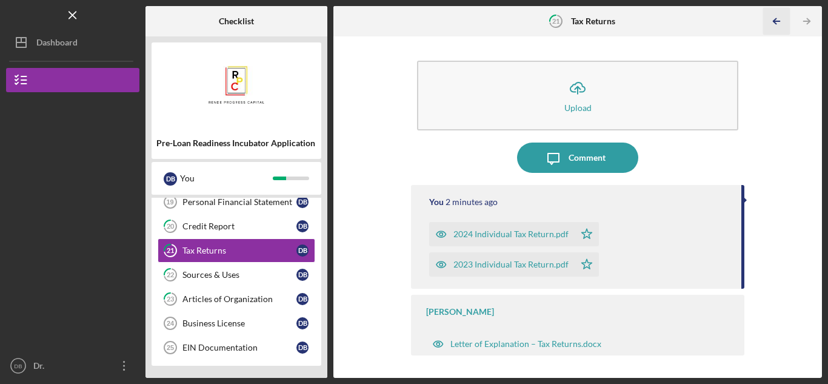
click at [787, 21] on icon "Icon/Table Pagination Arrow" at bounding box center [776, 21] width 27 height 27
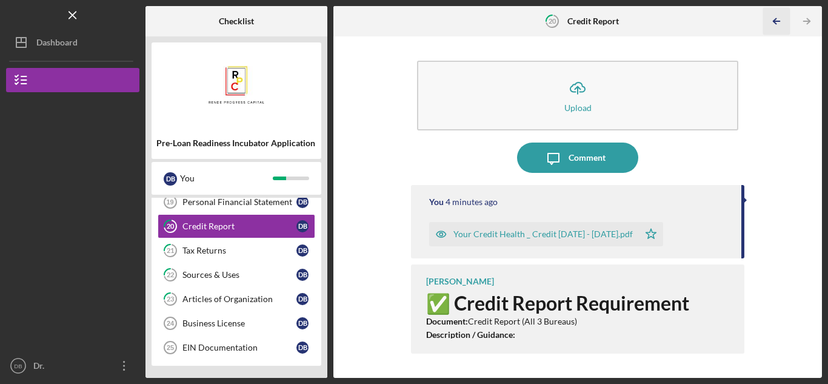
click at [787, 21] on icon "Icon/Table Pagination Arrow" at bounding box center [776, 21] width 27 height 27
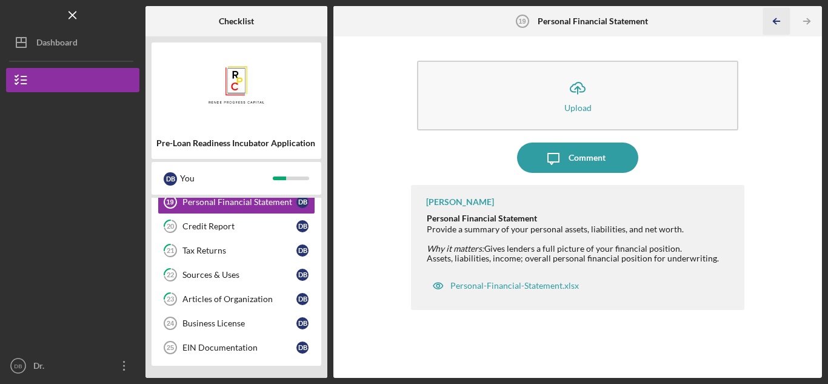
click at [787, 21] on icon "Icon/Table Pagination Arrow" at bounding box center [776, 21] width 27 height 27
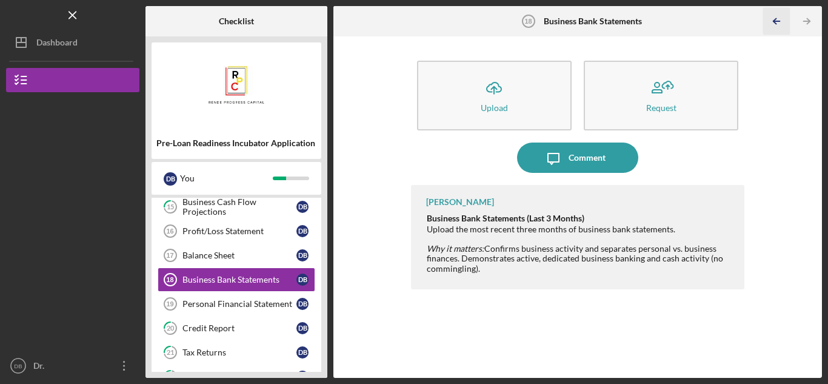
scroll to position [302, 0]
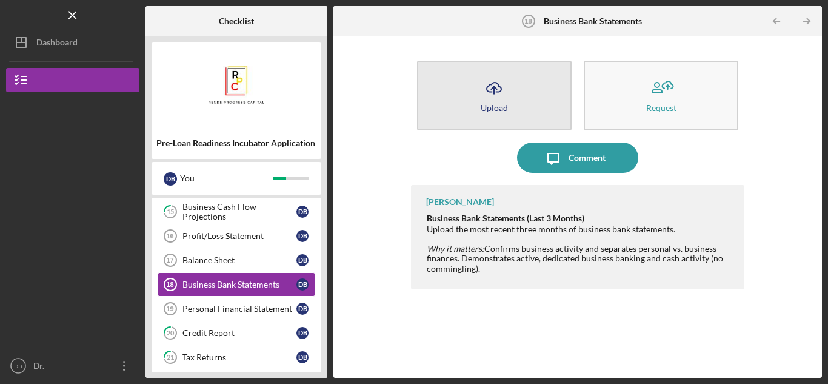
click at [490, 92] on icon "button" at bounding box center [494, 86] width 15 height 9
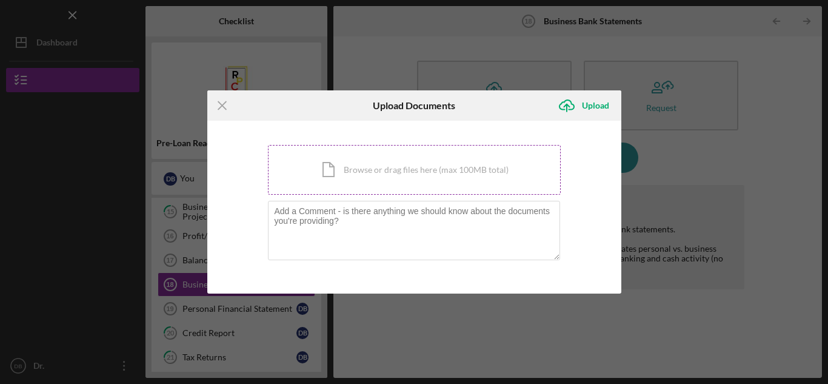
click at [352, 172] on div "Icon/Document Browse or drag files here (max 100MB total) Tap to choose files o…" at bounding box center [414, 170] width 293 height 50
click at [229, 104] on icon "Icon/Menu Close" at bounding box center [222, 105] width 30 height 30
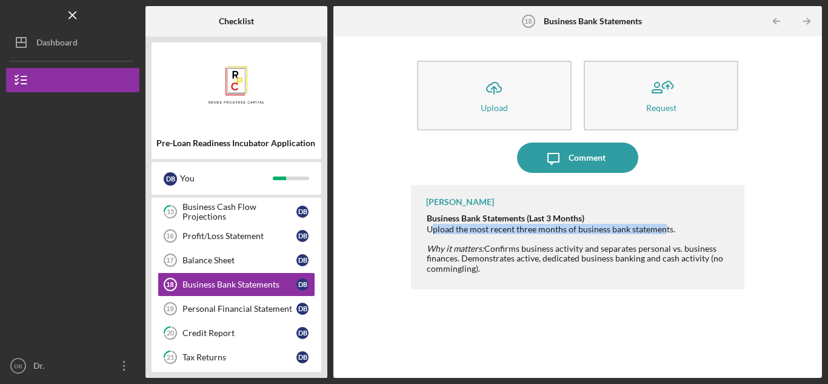
drag, startPoint x: 433, startPoint y: 230, endPoint x: 666, endPoint y: 232, distance: 232.7
click at [666, 232] on div "Upload the most recent three months of business bank statements." at bounding box center [579, 229] width 305 height 10
click at [500, 210] on div "[PERSON_NAME] Business Bank Statements (Last 3 Months) Upload the most recent t…" at bounding box center [577, 237] width 333 height 104
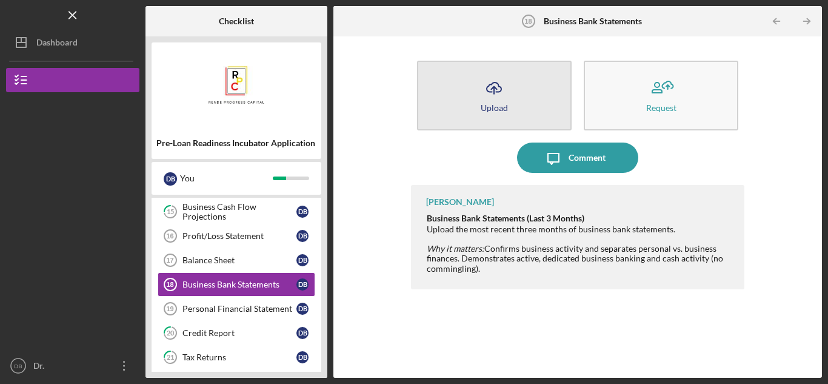
click at [498, 98] on icon "Icon/Upload" at bounding box center [494, 88] width 30 height 30
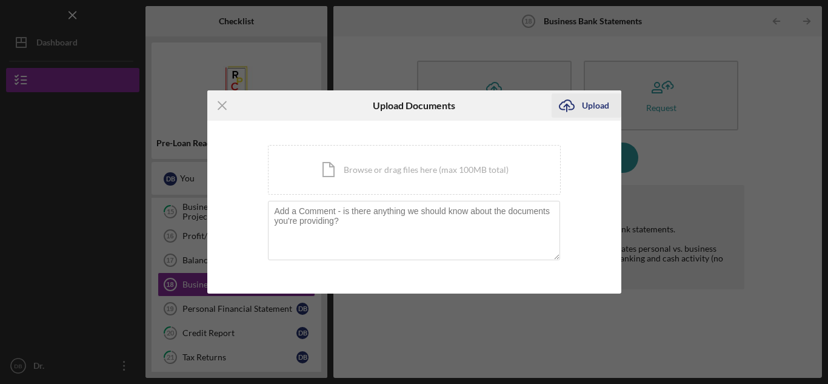
click at [584, 106] on div "Upload" at bounding box center [595, 105] width 27 height 24
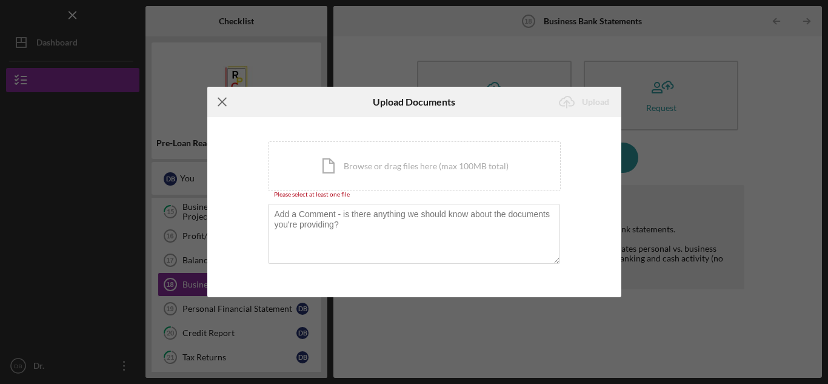
click at [214, 102] on icon "Icon/Menu Close" at bounding box center [222, 102] width 30 height 30
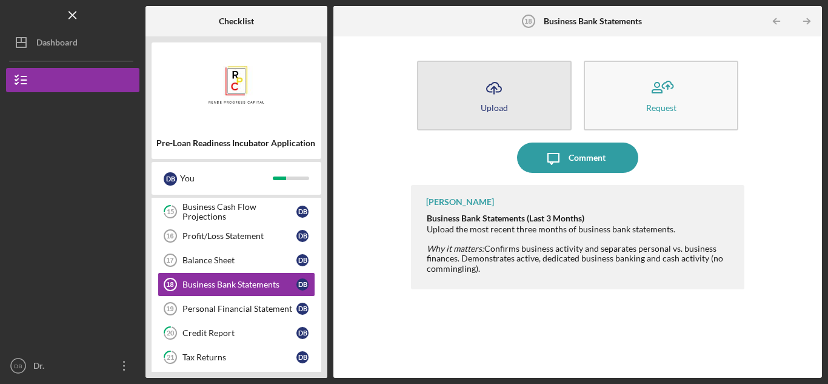
click at [493, 98] on icon "Icon/Upload" at bounding box center [494, 88] width 30 height 30
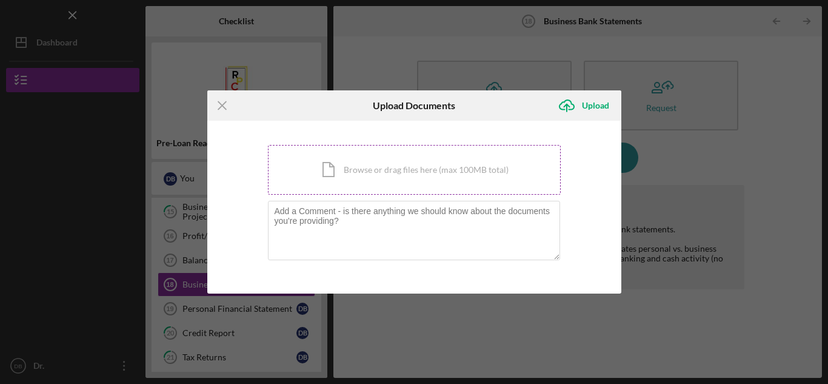
click at [407, 167] on div "Icon/Document Browse or drag files here (max 100MB total) Tap to choose files o…" at bounding box center [414, 170] width 293 height 50
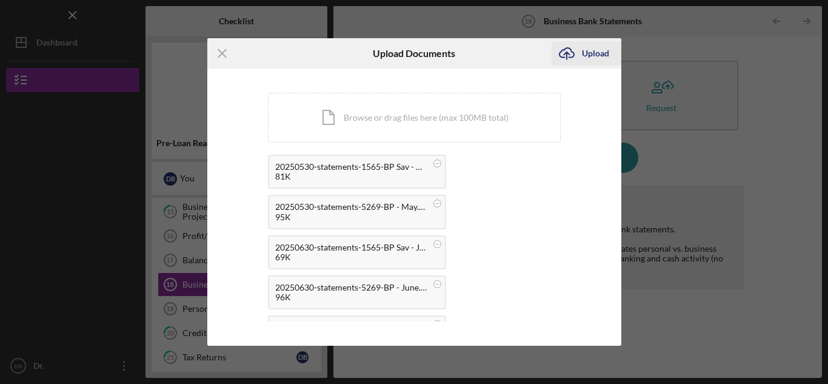
click at [584, 46] on div "Upload" at bounding box center [595, 53] width 27 height 24
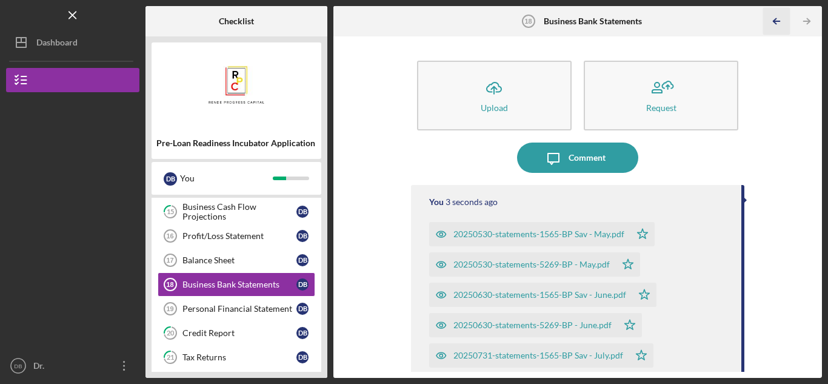
click at [775, 19] on icon "Icon/Table Pagination Arrow" at bounding box center [776, 21] width 27 height 27
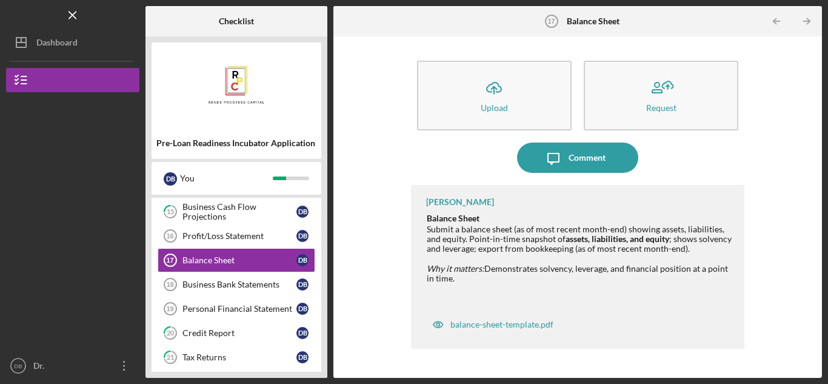
drag, startPoint x: 428, startPoint y: 228, endPoint x: 722, endPoint y: 274, distance: 296.8
click at [722, 274] on td "Submit a balance sheet (as of most recent month-end) showing assets, liabilitie…" at bounding box center [579, 263] width 306 height 79
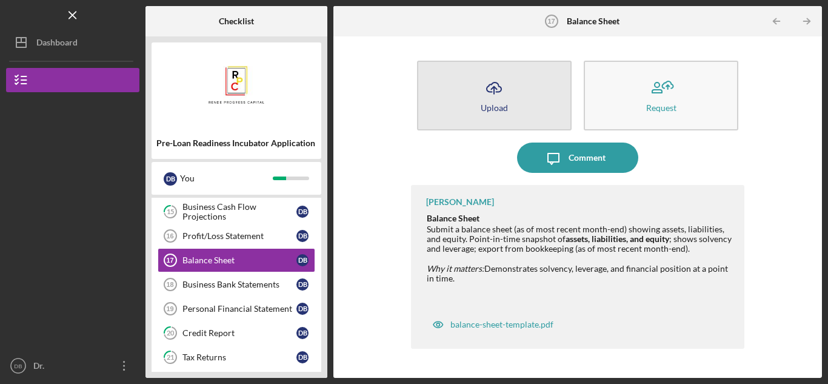
click at [501, 95] on icon "Icon/Upload" at bounding box center [494, 88] width 30 height 30
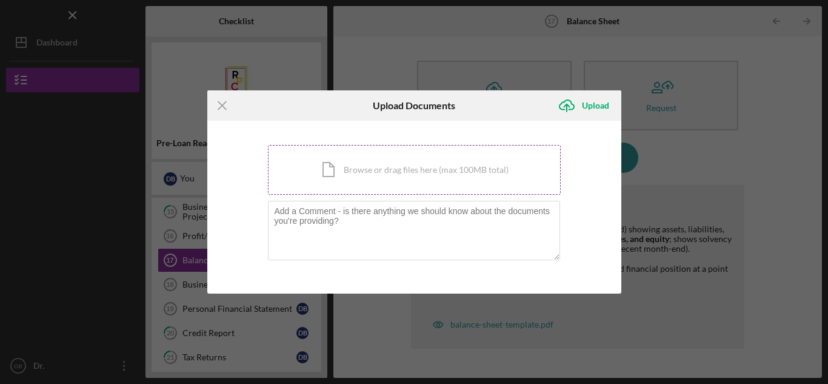
click at [424, 164] on div "Icon/Document Browse or drag files here (max 100MB total) Tap to choose files o…" at bounding box center [414, 170] width 293 height 50
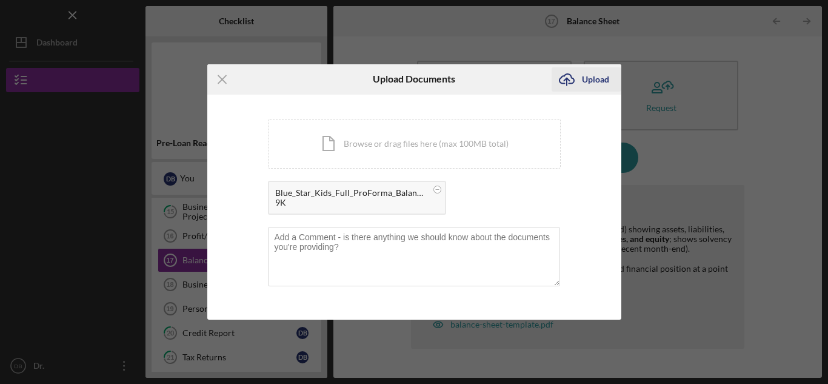
click at [582, 80] on div "Upload" at bounding box center [595, 79] width 27 height 24
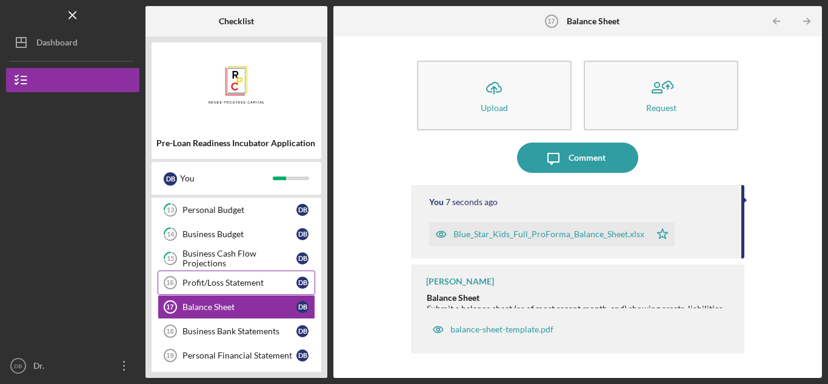
scroll to position [302, 0]
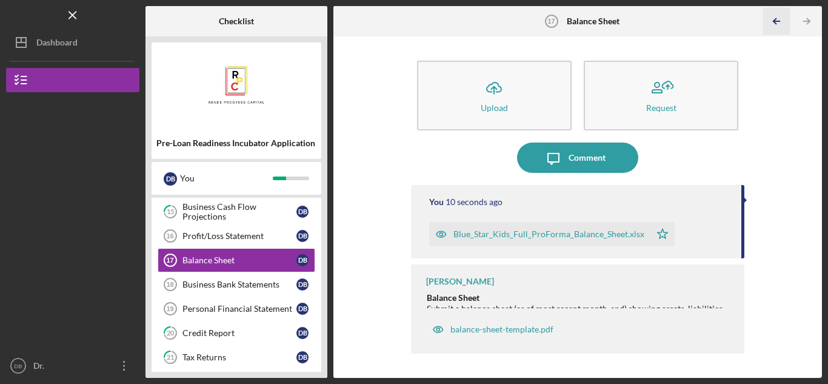
click at [778, 14] on icon "Icon/Table Pagination Arrow" at bounding box center [776, 21] width 27 height 27
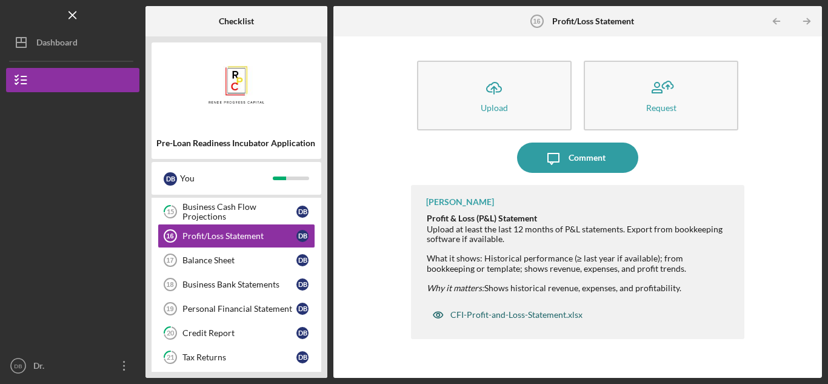
click at [473, 313] on div "CFI-Profit-and-Loss-Statement.xlsx" at bounding box center [516, 315] width 132 height 10
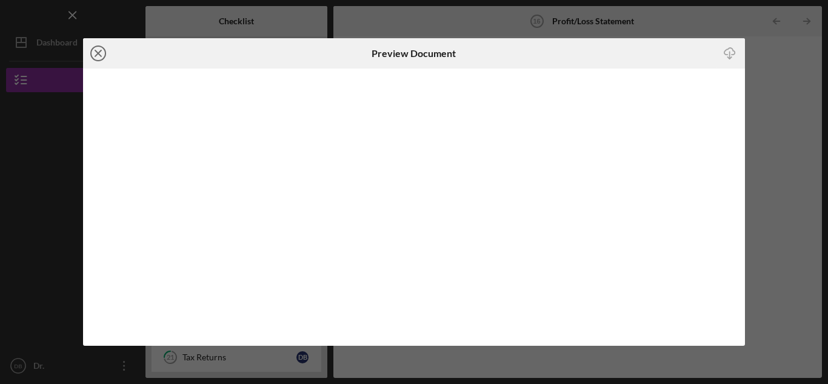
click at [96, 55] on line at bounding box center [98, 53] width 6 height 6
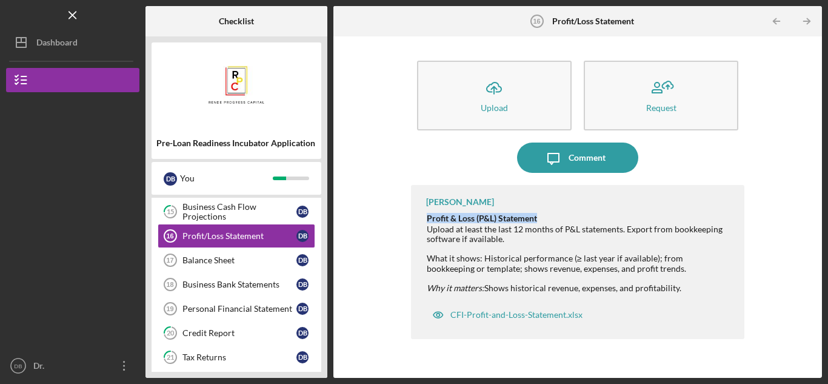
drag, startPoint x: 538, startPoint y: 215, endPoint x: 425, endPoint y: 217, distance: 112.7
click at [422, 216] on div "[PERSON_NAME] Profit & Loss (P&L) Statement Upload at least the last 12 months …" at bounding box center [577, 262] width 333 height 154
copy div "Profit & Loss (P&L) Statement"
